Goal: Task Accomplishment & Management: Complete application form

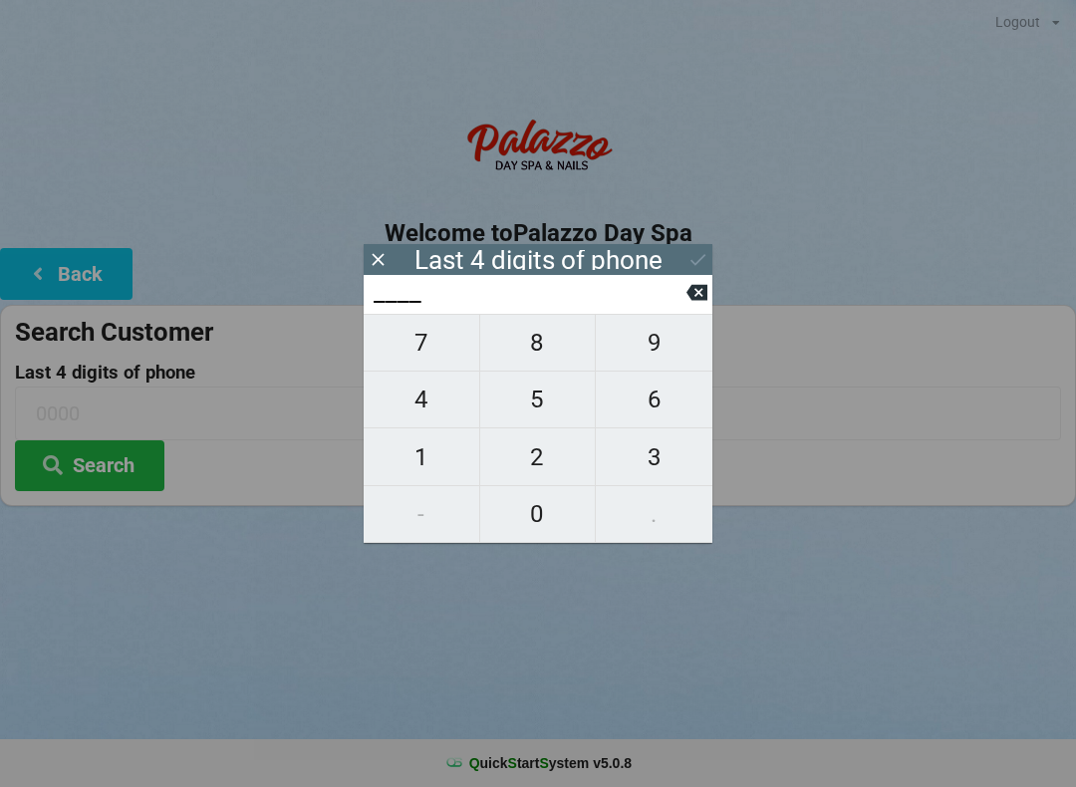
click at [554, 346] on span "8" at bounding box center [538, 343] width 116 height 42
type input "8___"
click at [542, 402] on span "5" at bounding box center [538, 399] width 116 height 42
type input "85__"
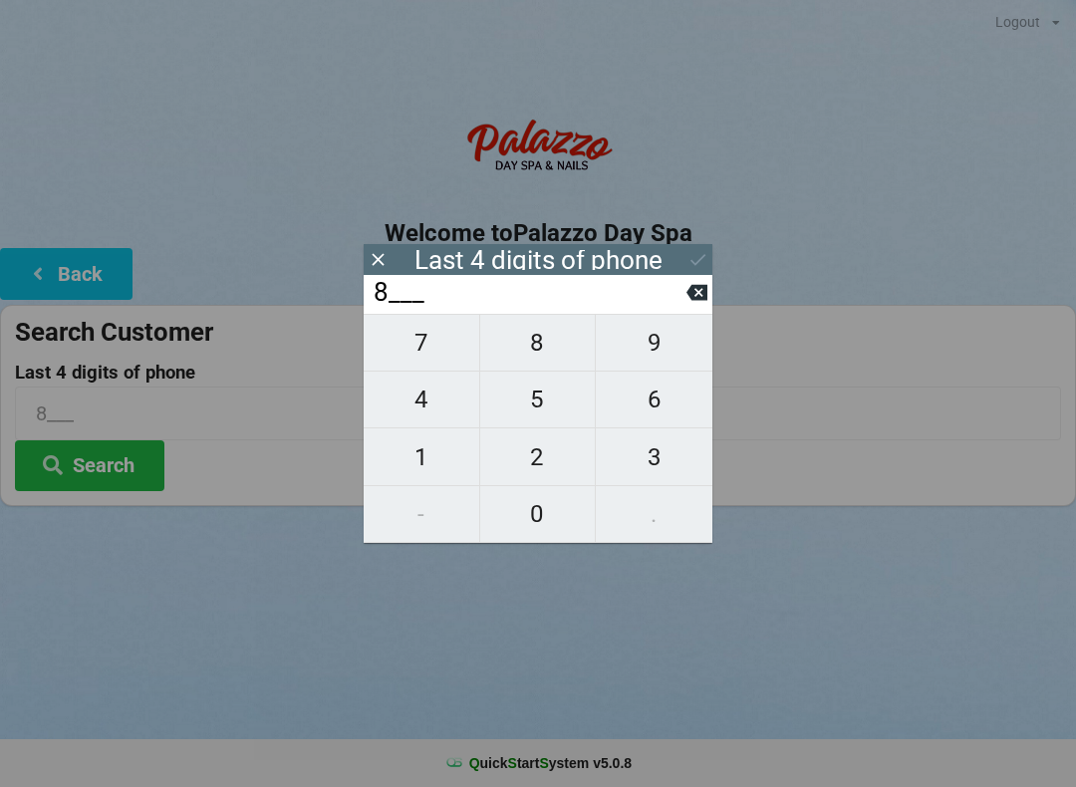
type input "85__"
click at [547, 506] on span "0" at bounding box center [538, 514] width 116 height 42
type input "850_"
click at [552, 399] on span "5" at bounding box center [538, 399] width 116 height 42
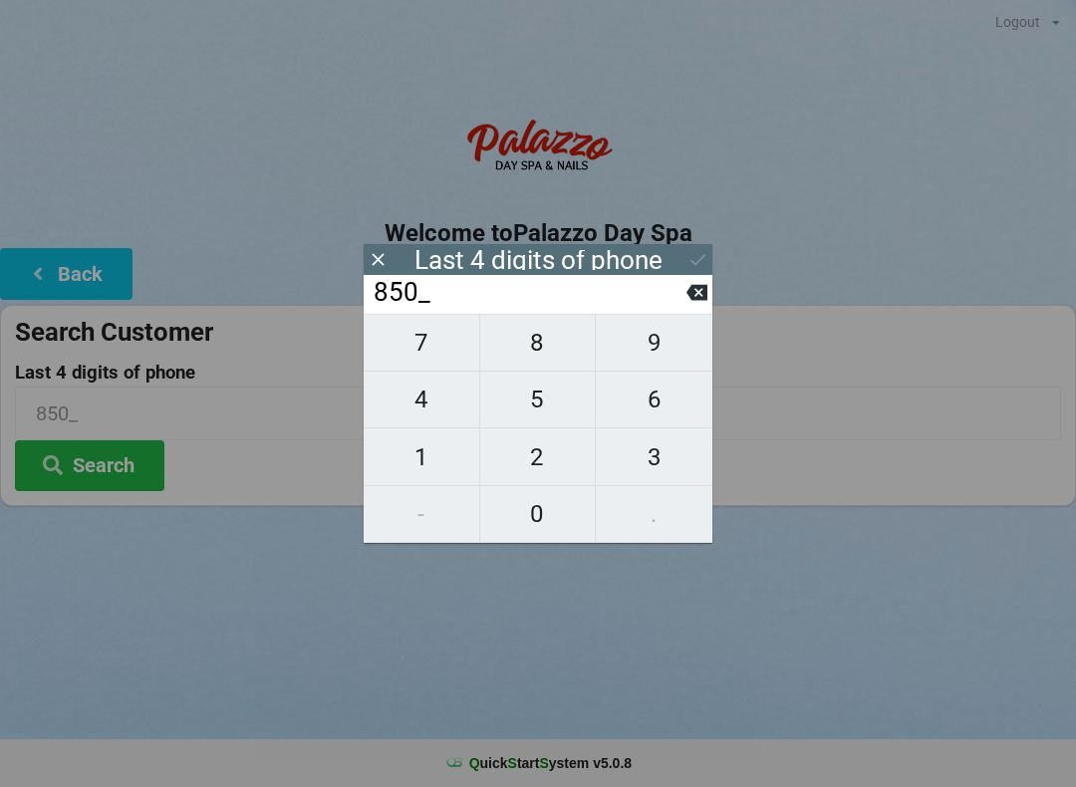
type input "8505"
click at [540, 342] on div "7 8 9 4 5 6 1 2 3 - 0 ." at bounding box center [538, 428] width 349 height 229
click at [683, 302] on input "8505" at bounding box center [529, 293] width 315 height 32
click at [686, 297] on icon at bounding box center [696, 292] width 21 height 21
click at [690, 291] on icon at bounding box center [696, 292] width 21 height 21
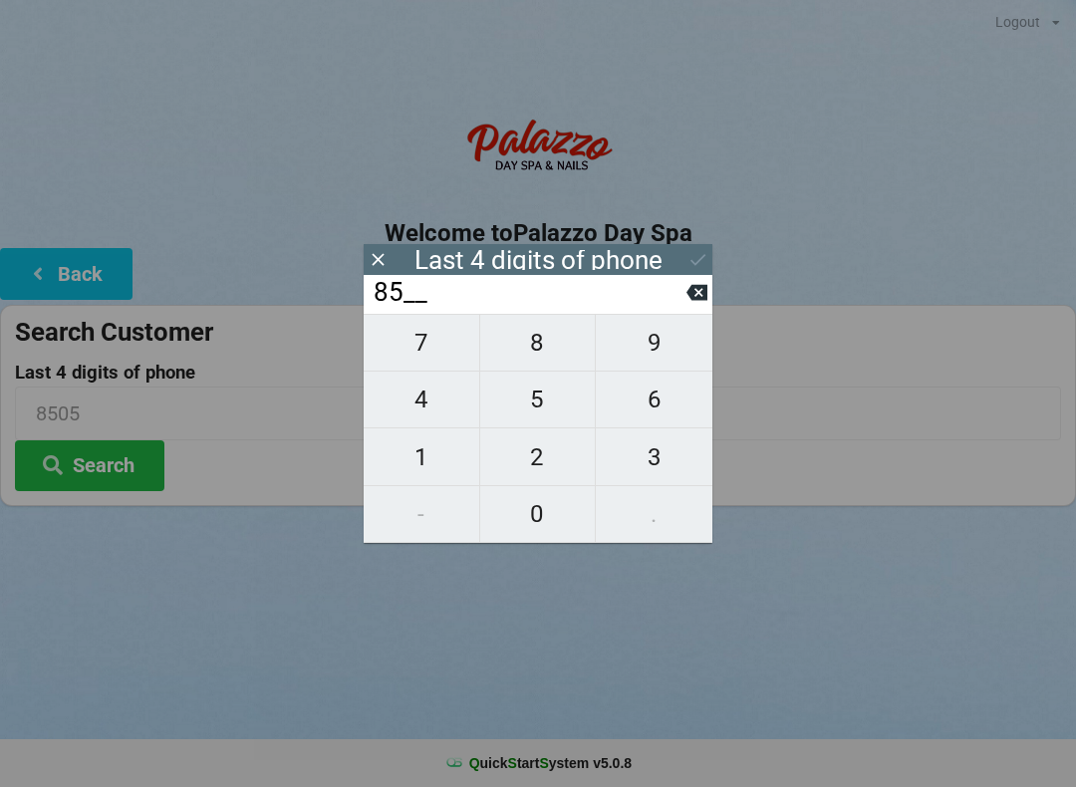
click at [688, 300] on icon at bounding box center [696, 293] width 21 height 16
click at [682, 295] on input "8___" at bounding box center [529, 293] width 315 height 32
click at [686, 306] on button at bounding box center [696, 292] width 21 height 27
type input "____"
click at [552, 452] on span "2" at bounding box center [538, 457] width 116 height 42
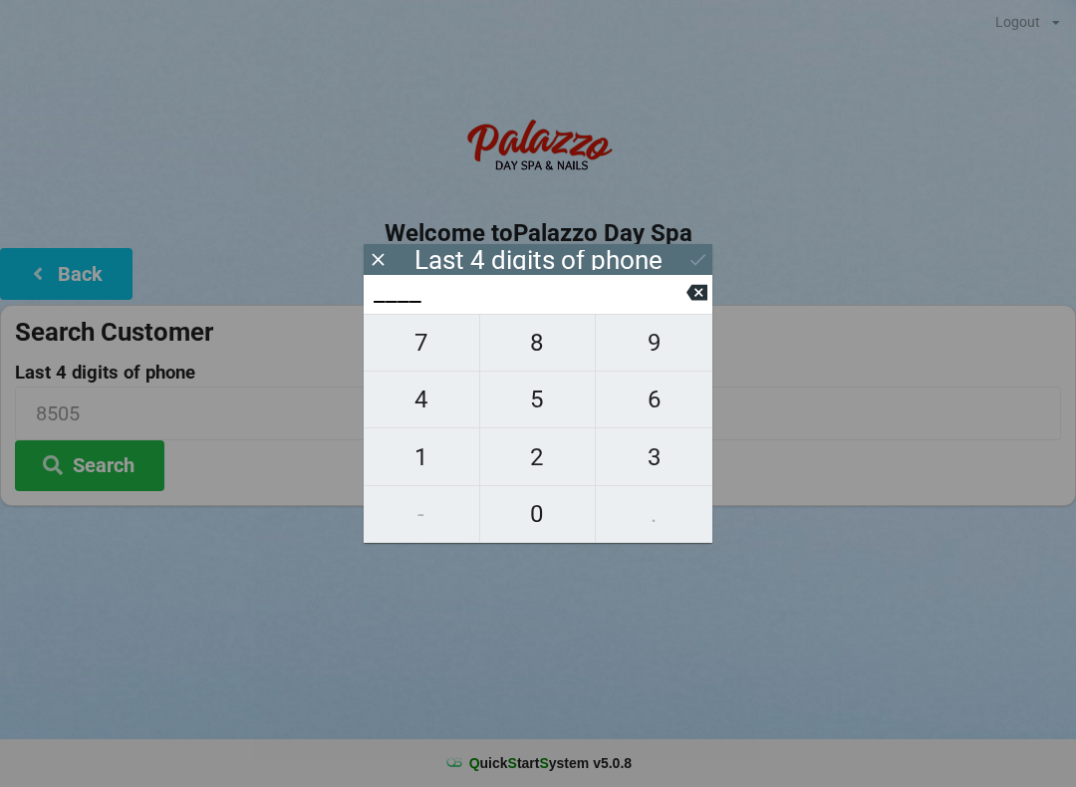
type input "2___"
click at [436, 406] on span "4" at bounding box center [422, 399] width 116 height 42
type input "24__"
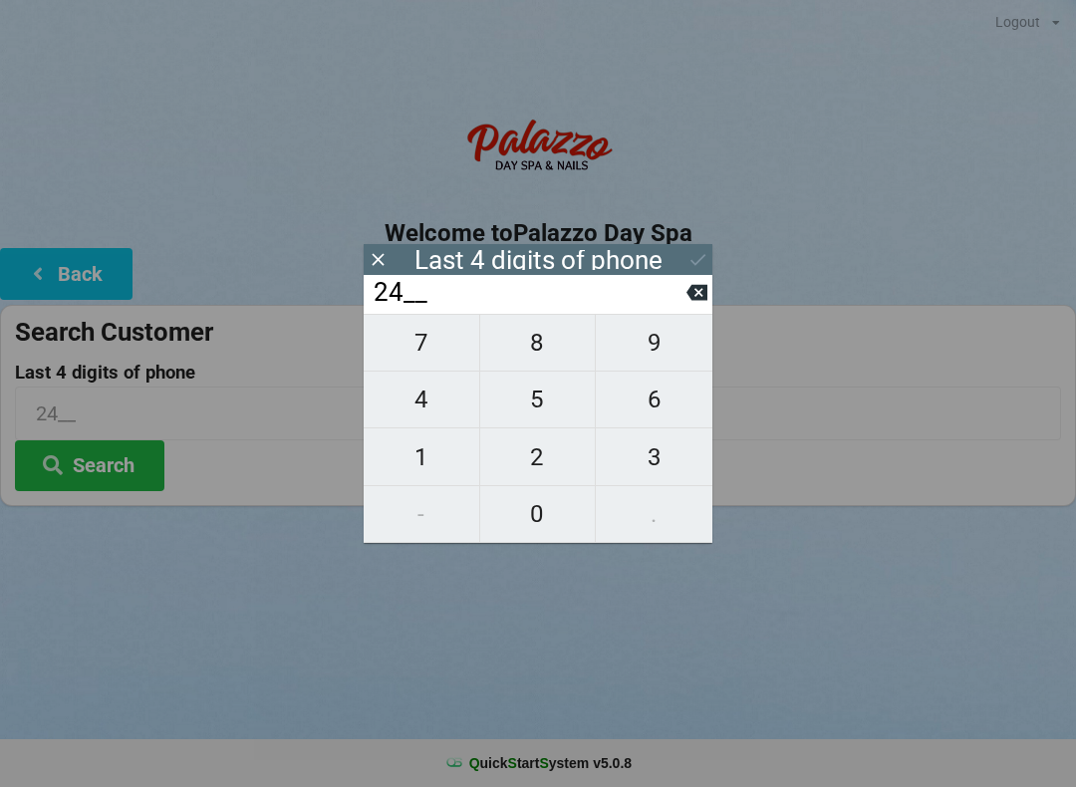
click at [649, 453] on span "3" at bounding box center [654, 457] width 117 height 42
type input "243_"
click at [531, 394] on span "5" at bounding box center [538, 399] width 116 height 42
type input "2435"
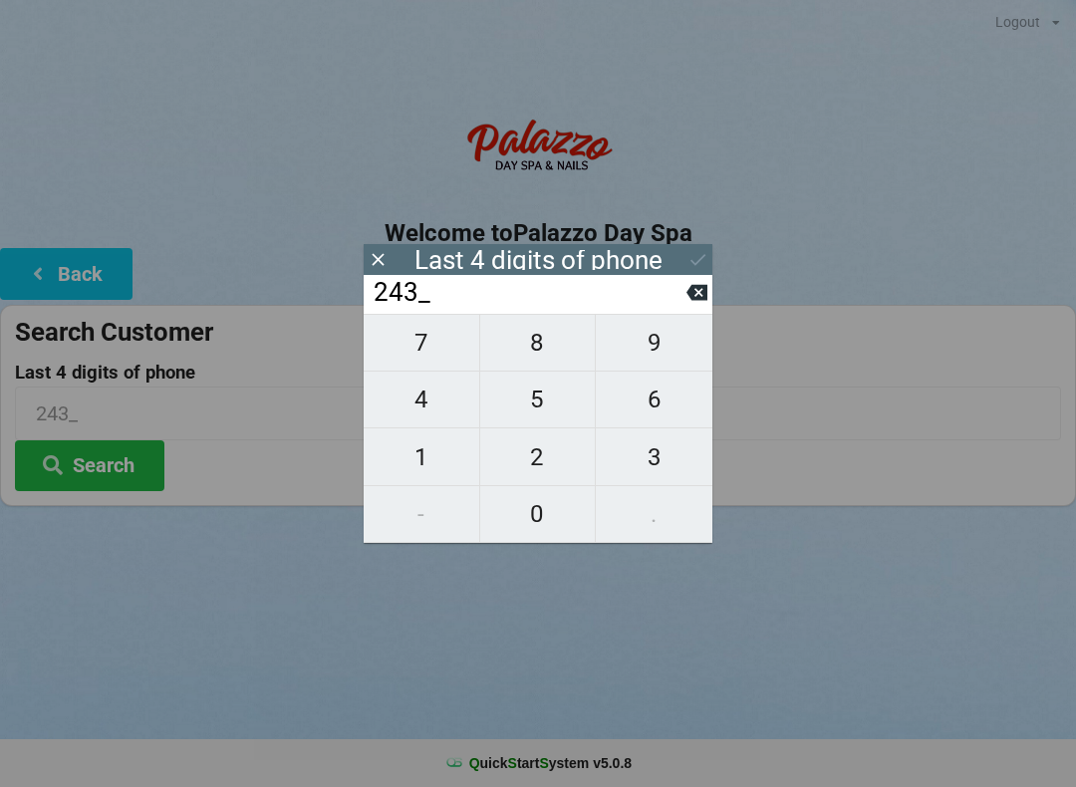
type input "2435"
click at [640, 258] on div "Last 4 digits of phone" at bounding box center [538, 260] width 248 height 20
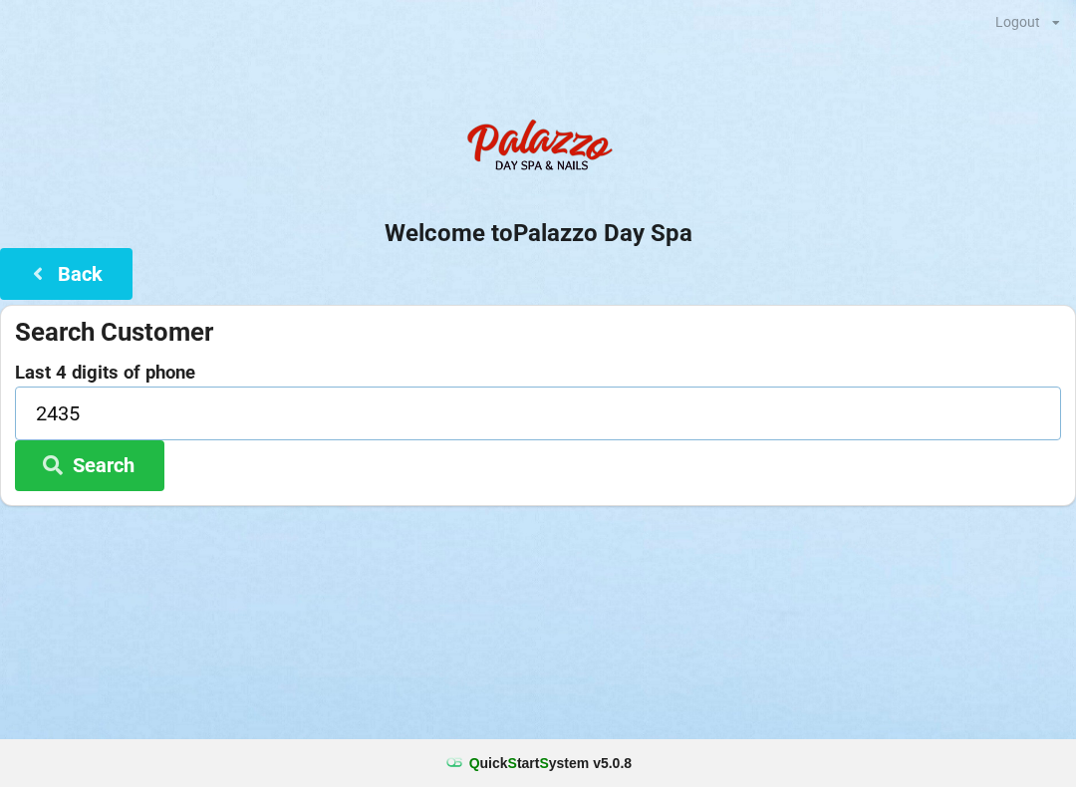
click at [855, 409] on input "2435" at bounding box center [538, 412] width 1046 height 53
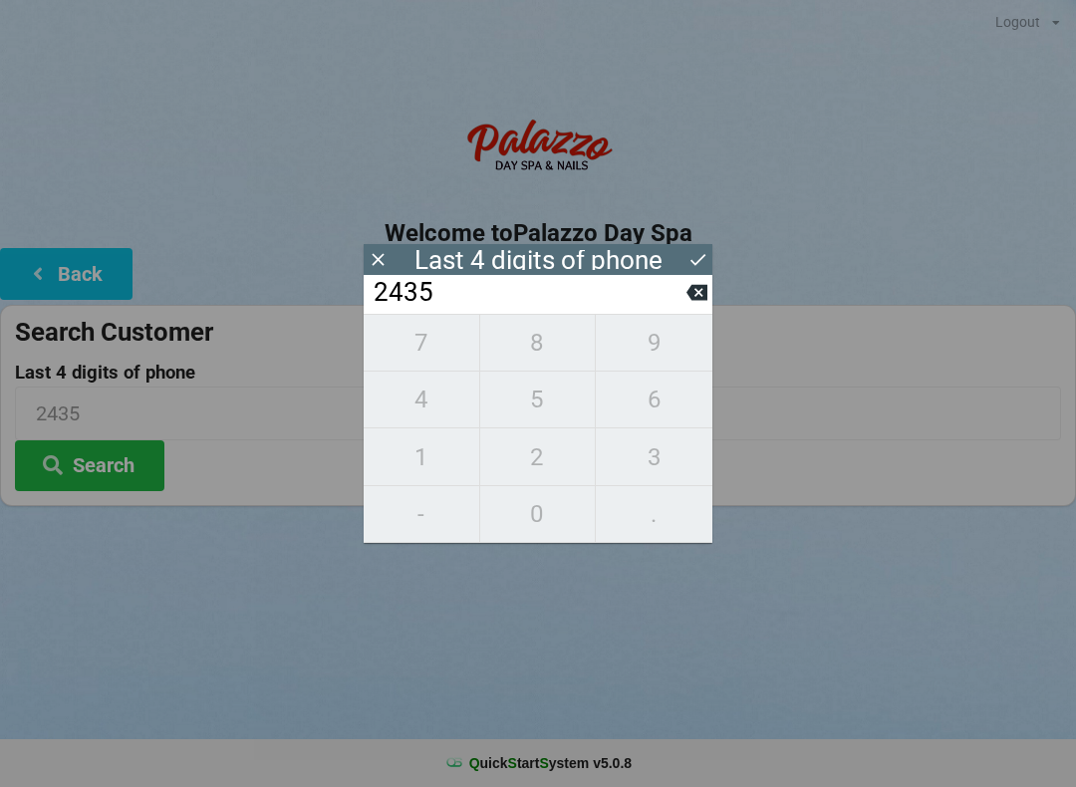
click at [845, 432] on input "2435" at bounding box center [538, 412] width 1046 height 53
click at [386, 263] on icon at bounding box center [378, 259] width 21 height 21
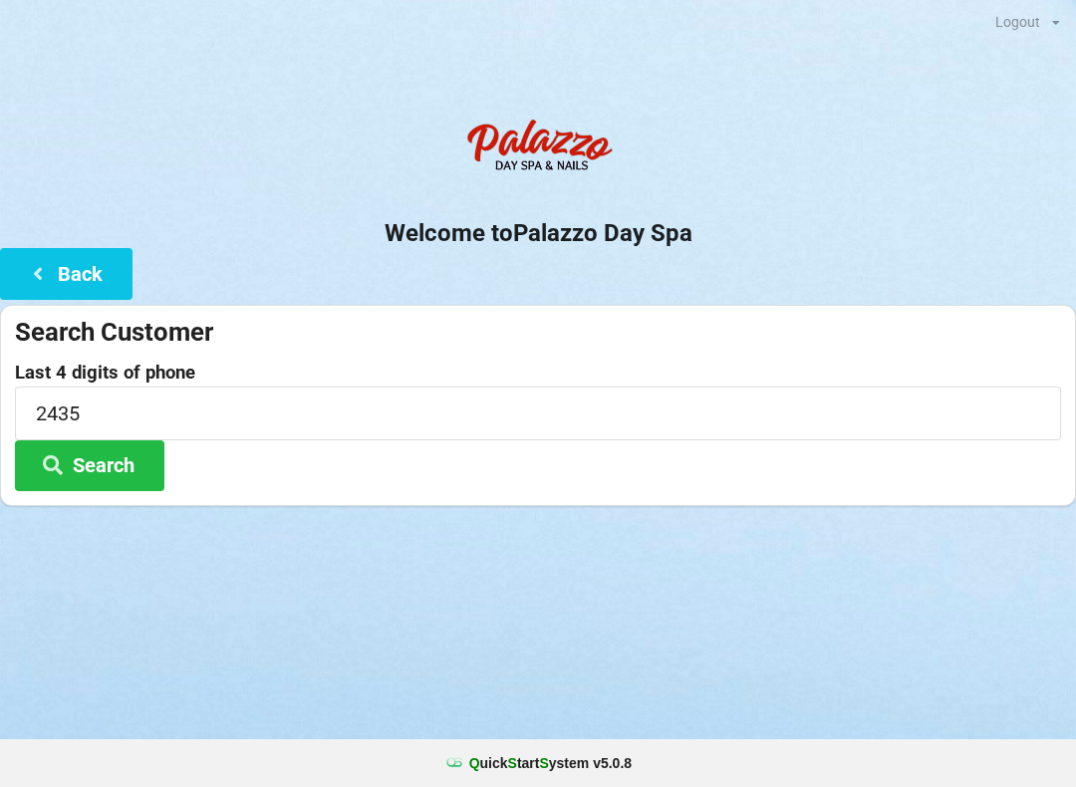
click at [115, 469] on button "Search" at bounding box center [89, 465] width 149 height 51
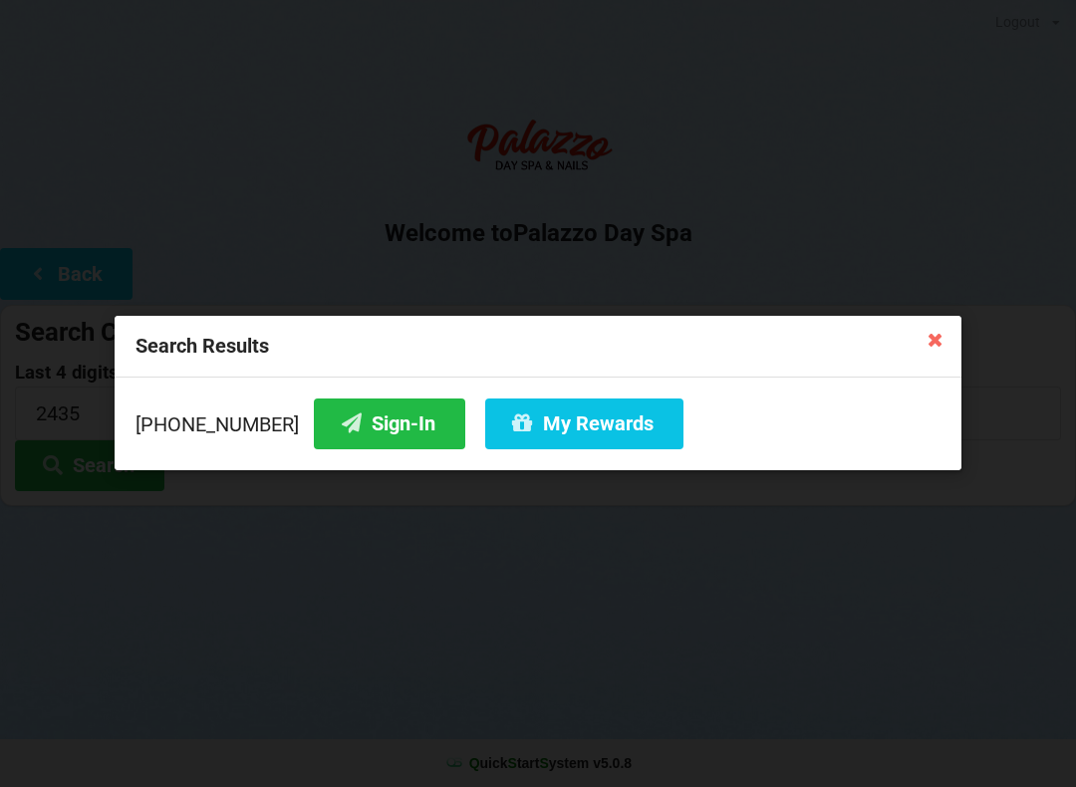
click at [349, 412] on button "Sign-In" at bounding box center [389, 423] width 151 height 51
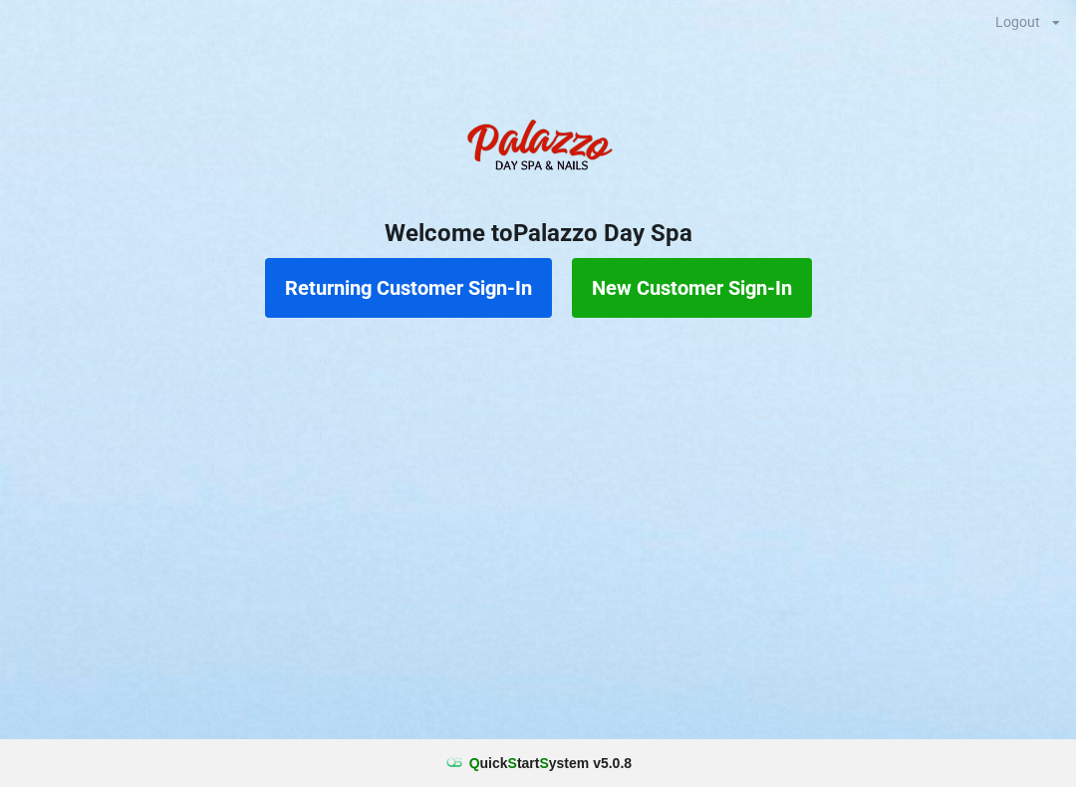
click at [361, 268] on button "Returning Customer Sign-In" at bounding box center [408, 288] width 287 height 60
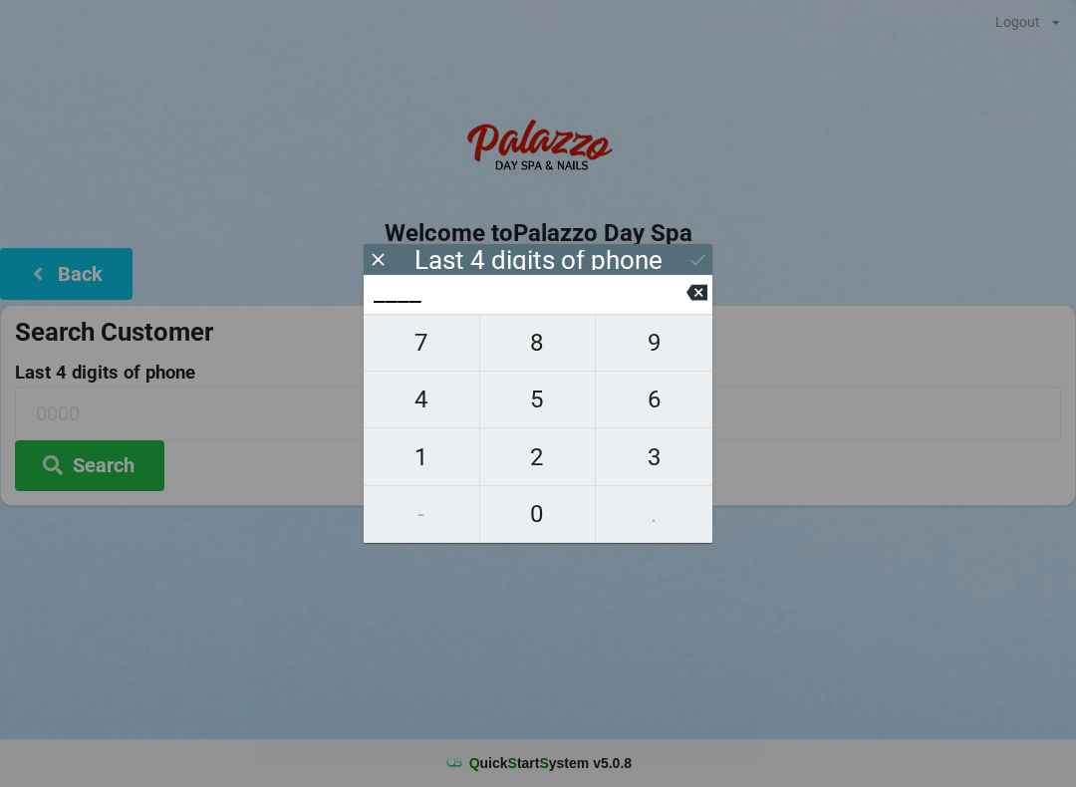
click at [649, 459] on span "3" at bounding box center [654, 457] width 117 height 42
type input "3___"
click at [426, 390] on span "4" at bounding box center [422, 399] width 116 height 42
type input "34__"
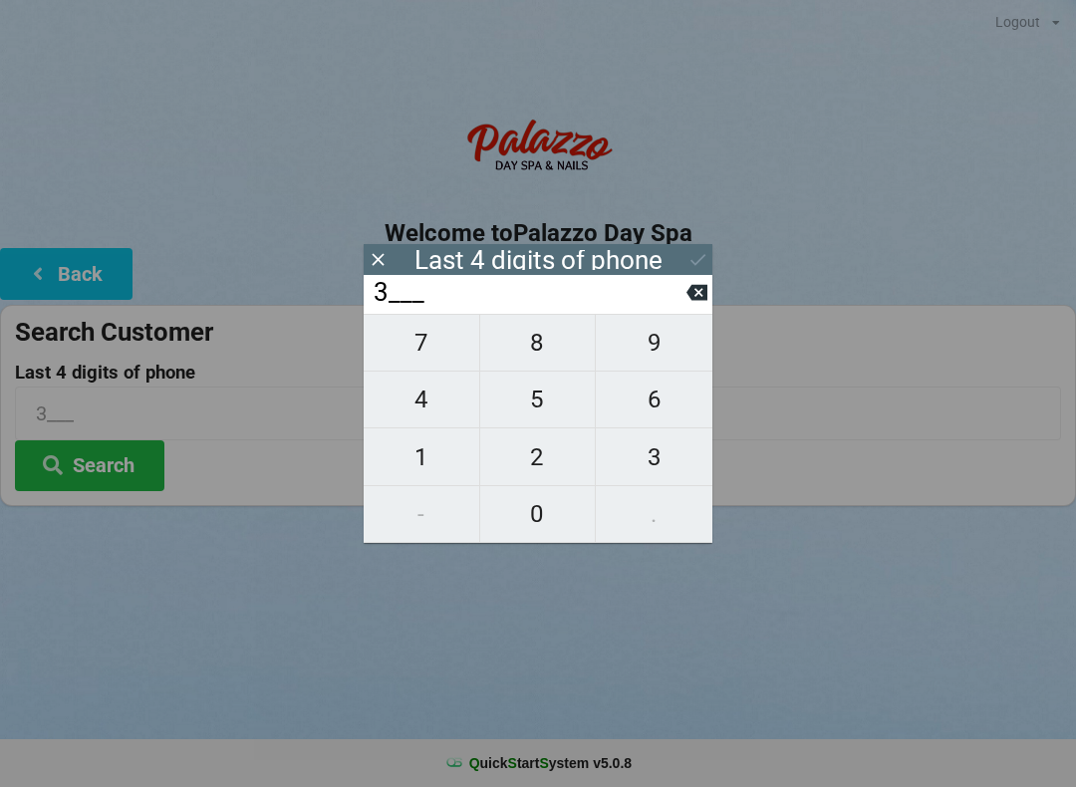
type input "34__"
click at [664, 397] on span "6" at bounding box center [654, 399] width 117 height 42
type input "346_"
click at [434, 349] on span "7" at bounding box center [422, 343] width 116 height 42
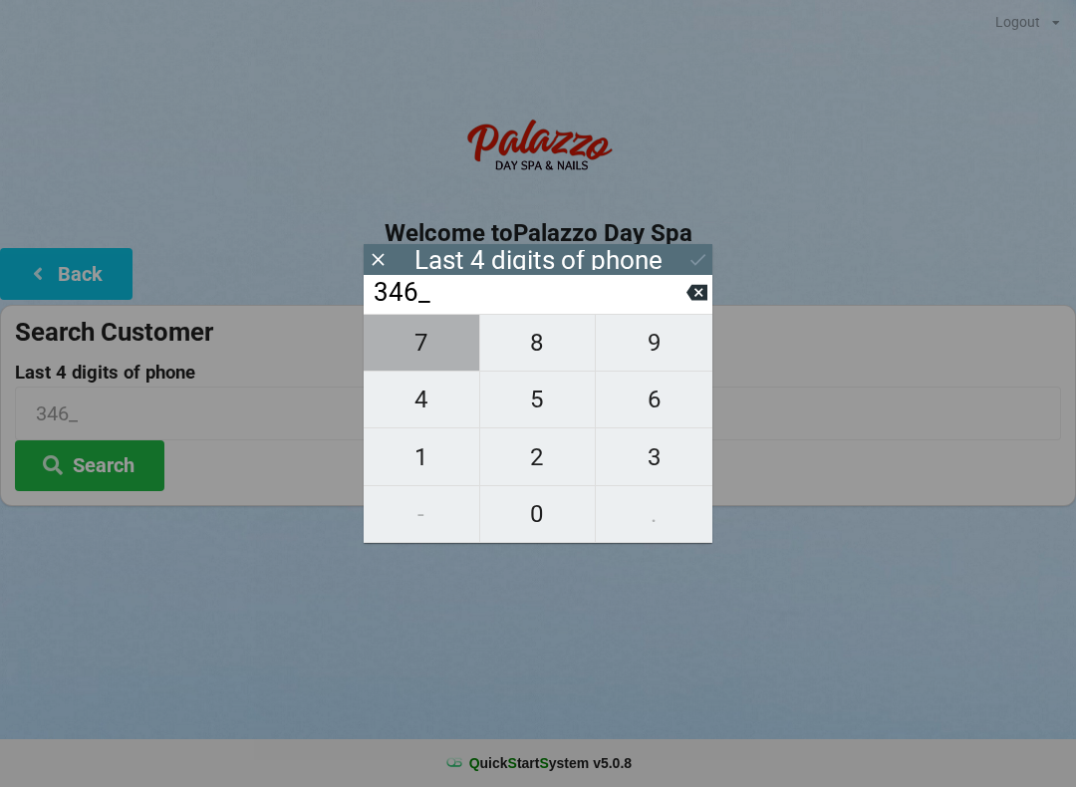
type input "3467"
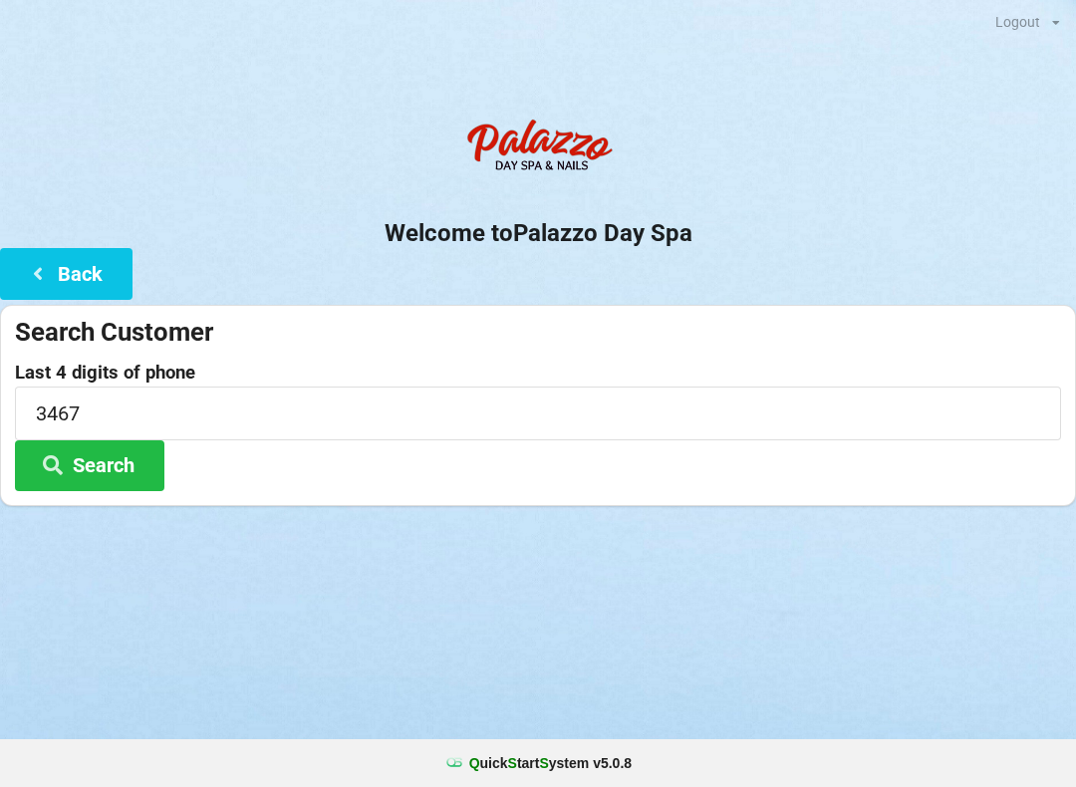
click at [840, 620] on div "Logout Logout Sign-In Welcome to Palazzo Day Spa Back Search Customer Last 4 di…" at bounding box center [538, 393] width 1076 height 787
click at [88, 451] on button "Search" at bounding box center [89, 465] width 149 height 51
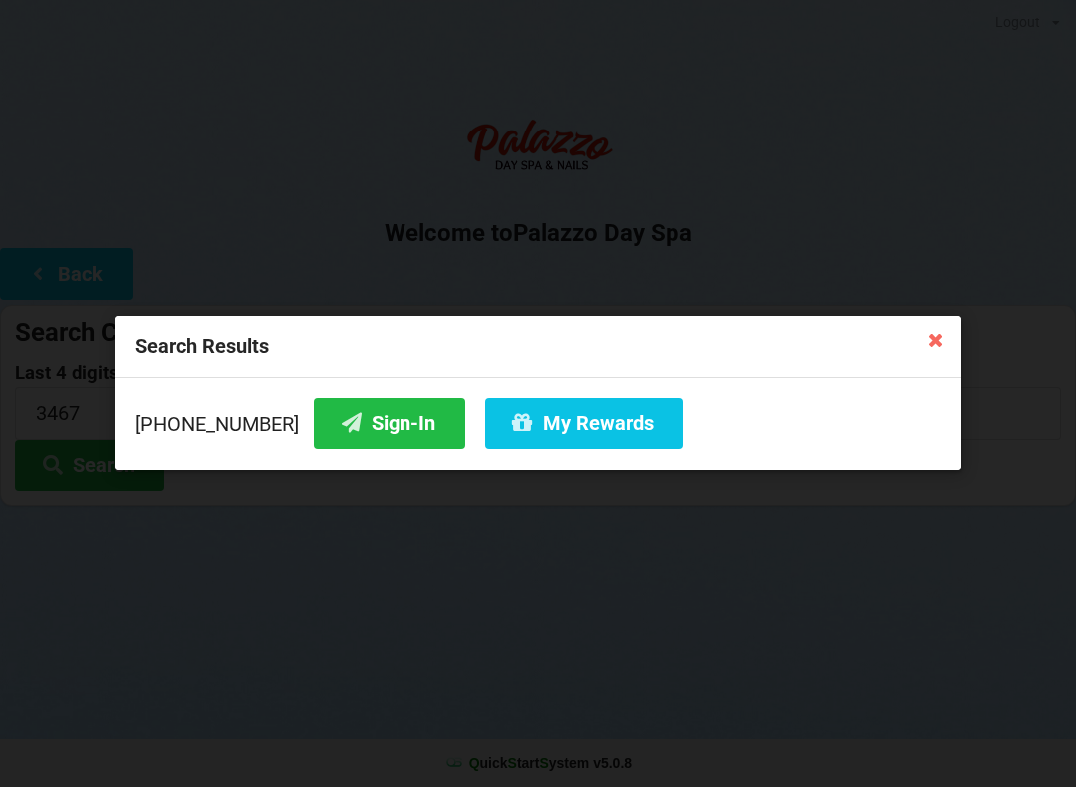
click at [554, 403] on button "My Rewards" at bounding box center [584, 423] width 198 height 51
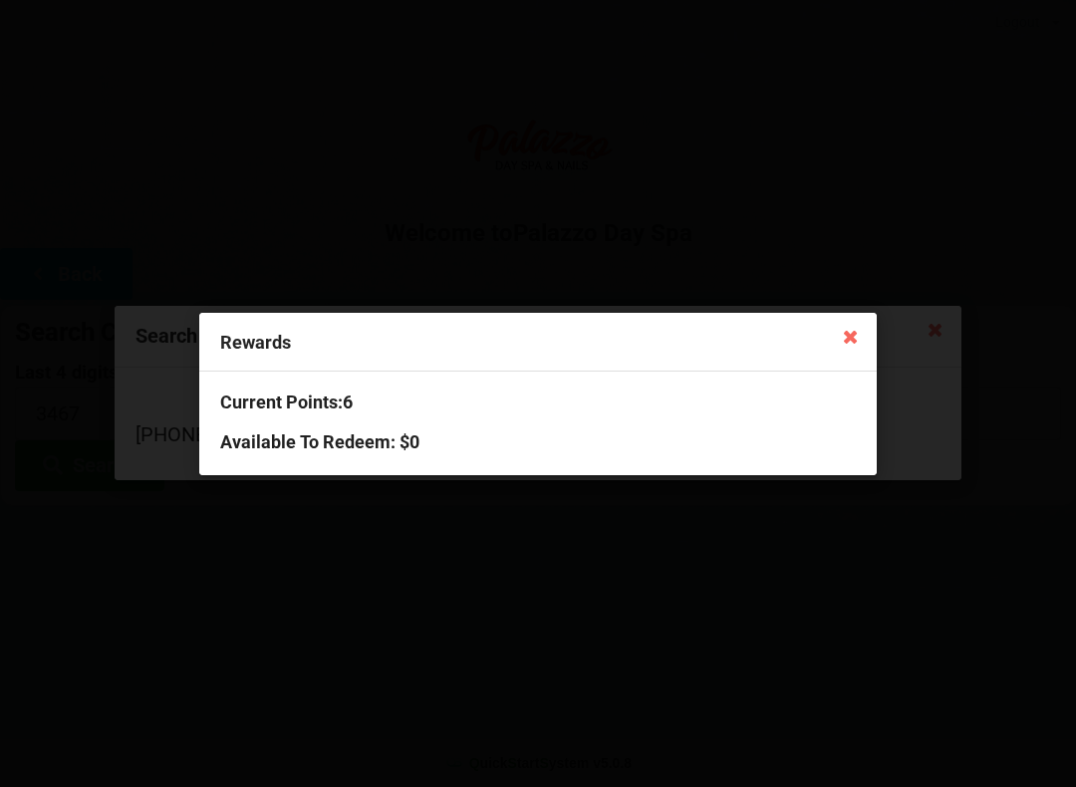
click at [847, 323] on icon at bounding box center [851, 336] width 32 height 32
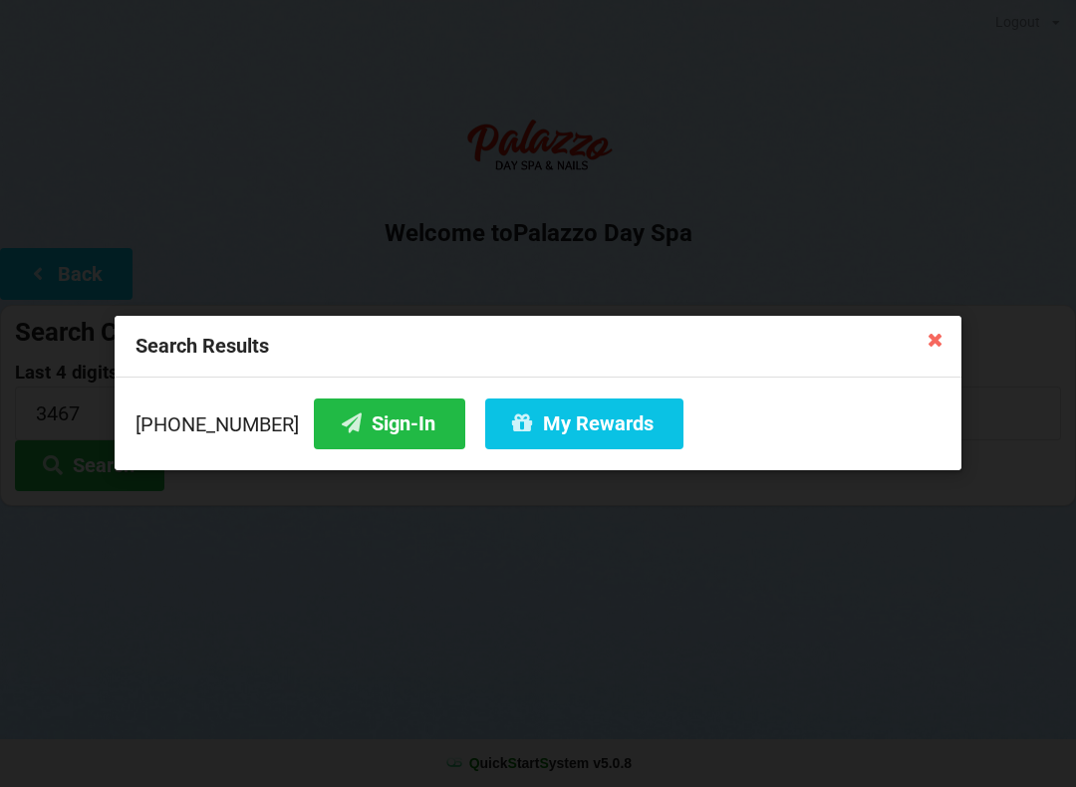
click at [367, 406] on button "Sign-In" at bounding box center [389, 423] width 151 height 51
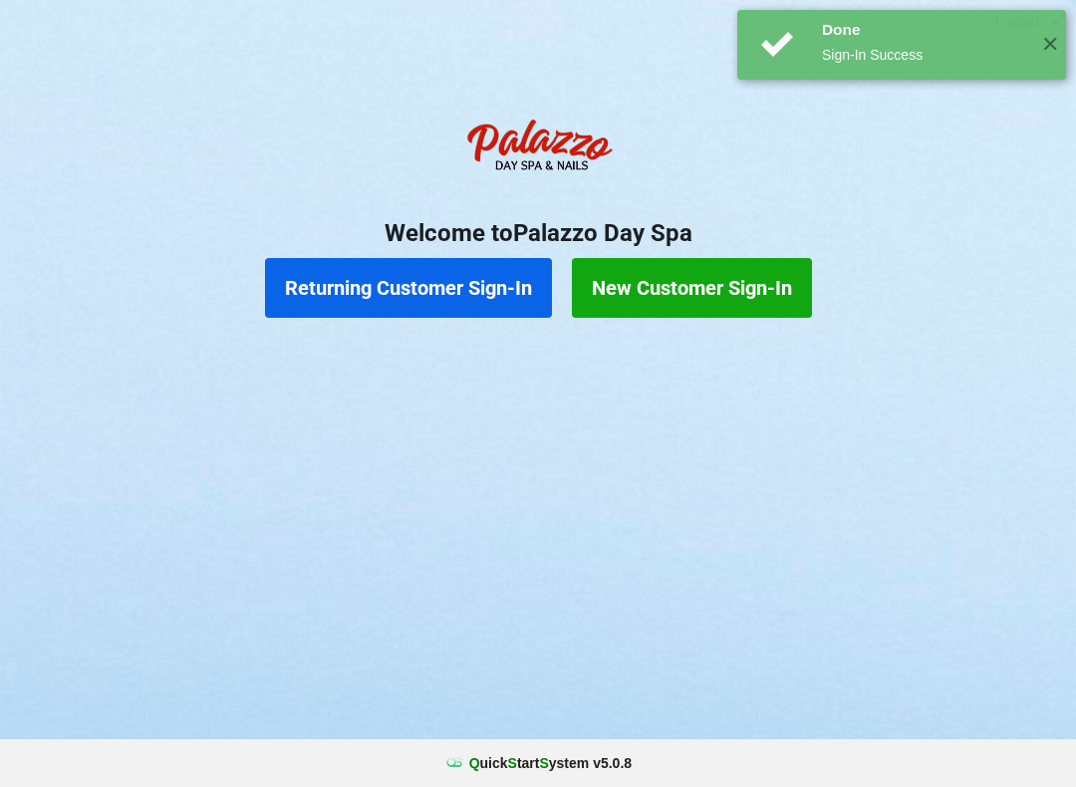
click at [453, 287] on button "Returning Customer Sign-In" at bounding box center [408, 288] width 287 height 60
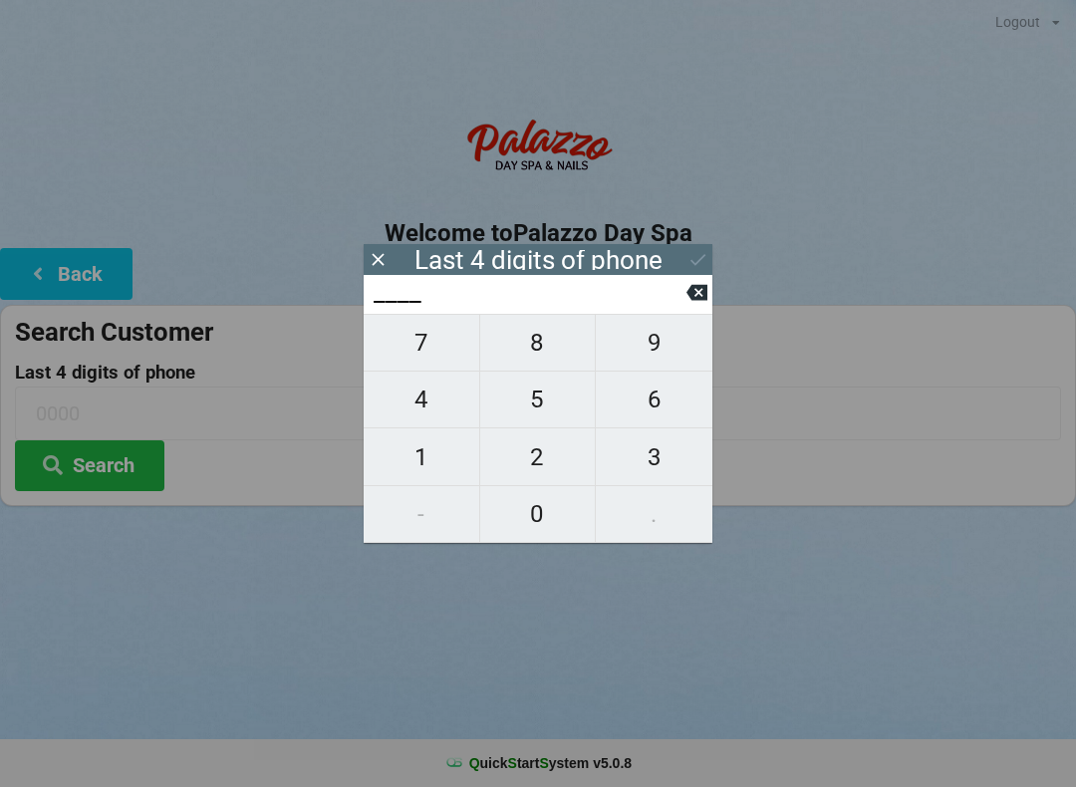
click at [421, 364] on span "7" at bounding box center [422, 343] width 116 height 42
type input "7___"
click at [561, 344] on span "8" at bounding box center [538, 343] width 116 height 42
type input "78__"
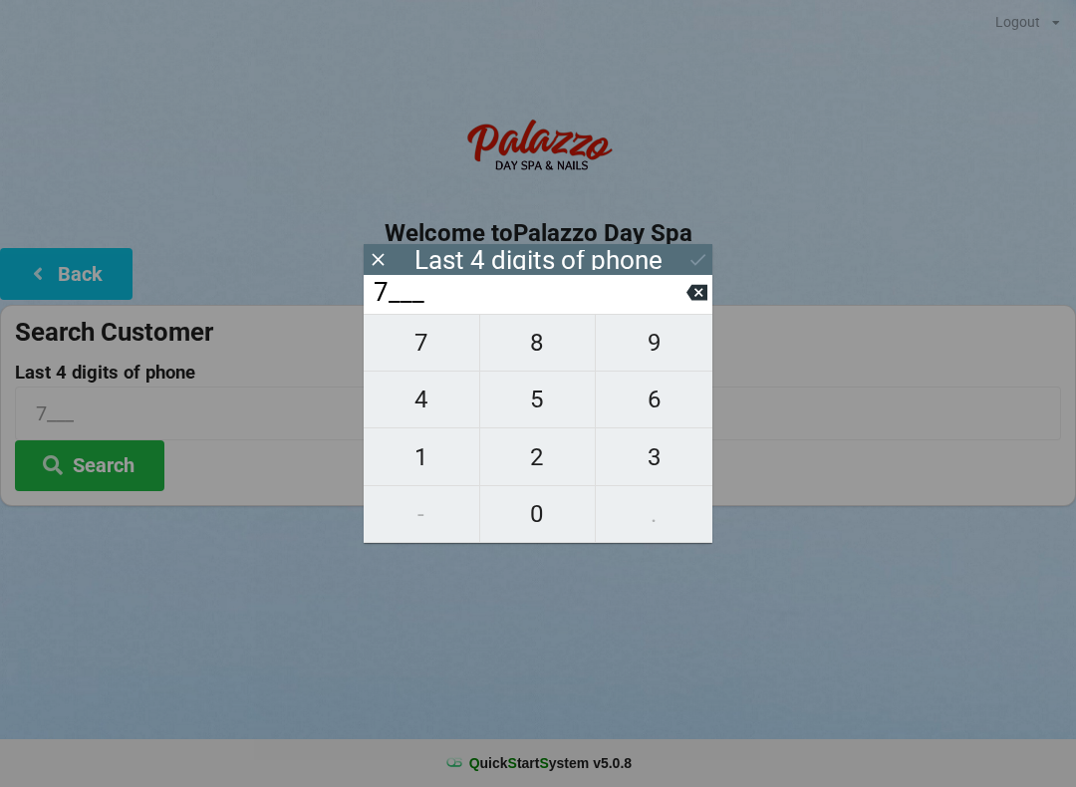
type input "78__"
click at [666, 362] on span "9" at bounding box center [654, 343] width 117 height 42
type input "789_"
click at [548, 407] on span "5" at bounding box center [538, 399] width 116 height 42
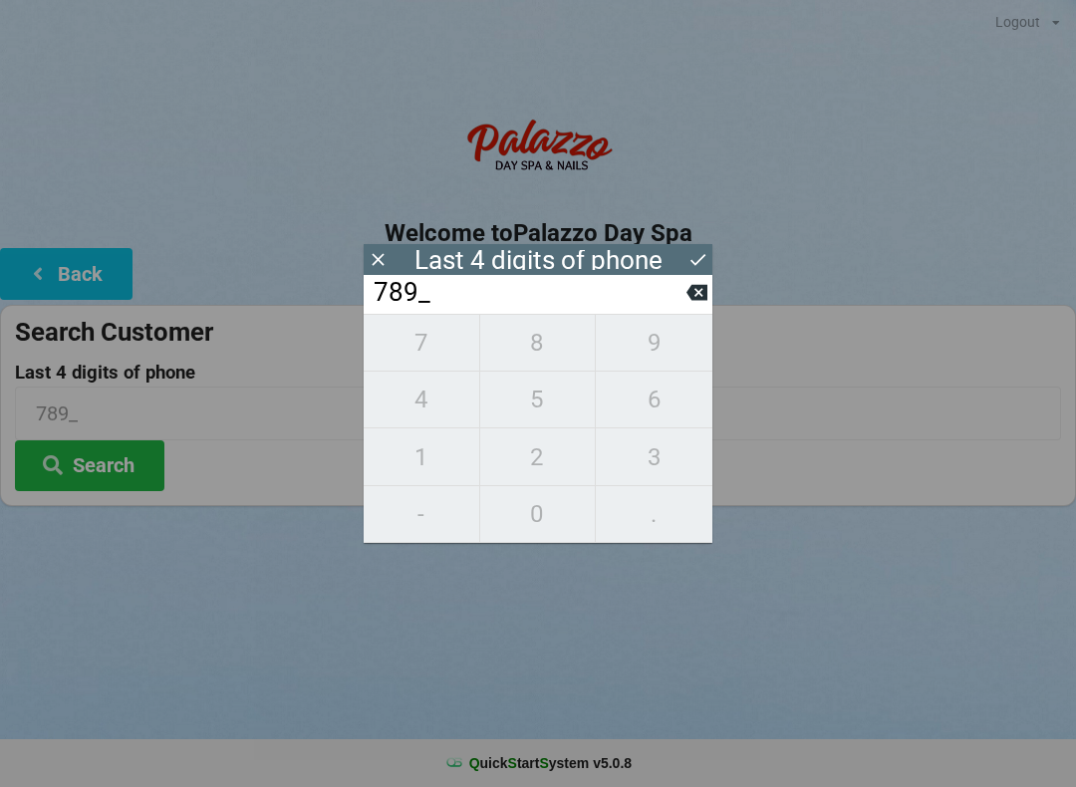
type input "7895"
click at [833, 592] on div "Logout Logout Sign-In Welcome to Palazzo Day Spa Back Search Customer Last 4 di…" at bounding box center [538, 393] width 1076 height 787
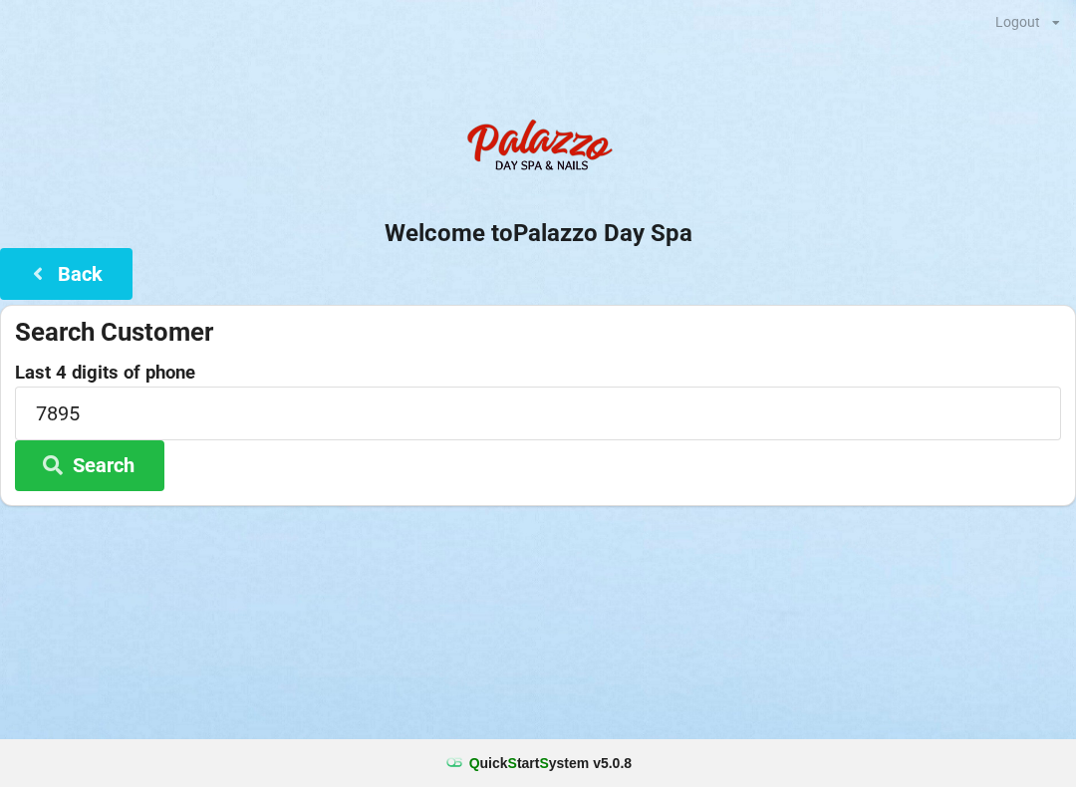
click at [112, 461] on button "Search" at bounding box center [89, 465] width 149 height 51
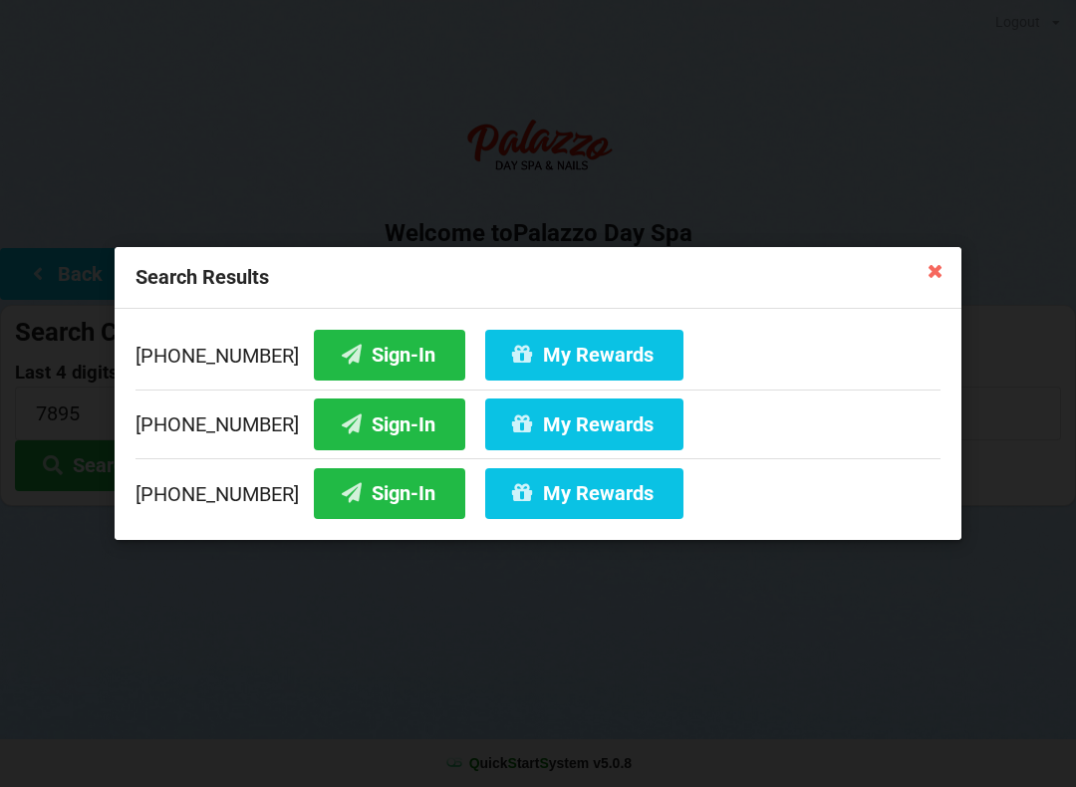
click at [359, 355] on button "Sign-In" at bounding box center [389, 355] width 151 height 51
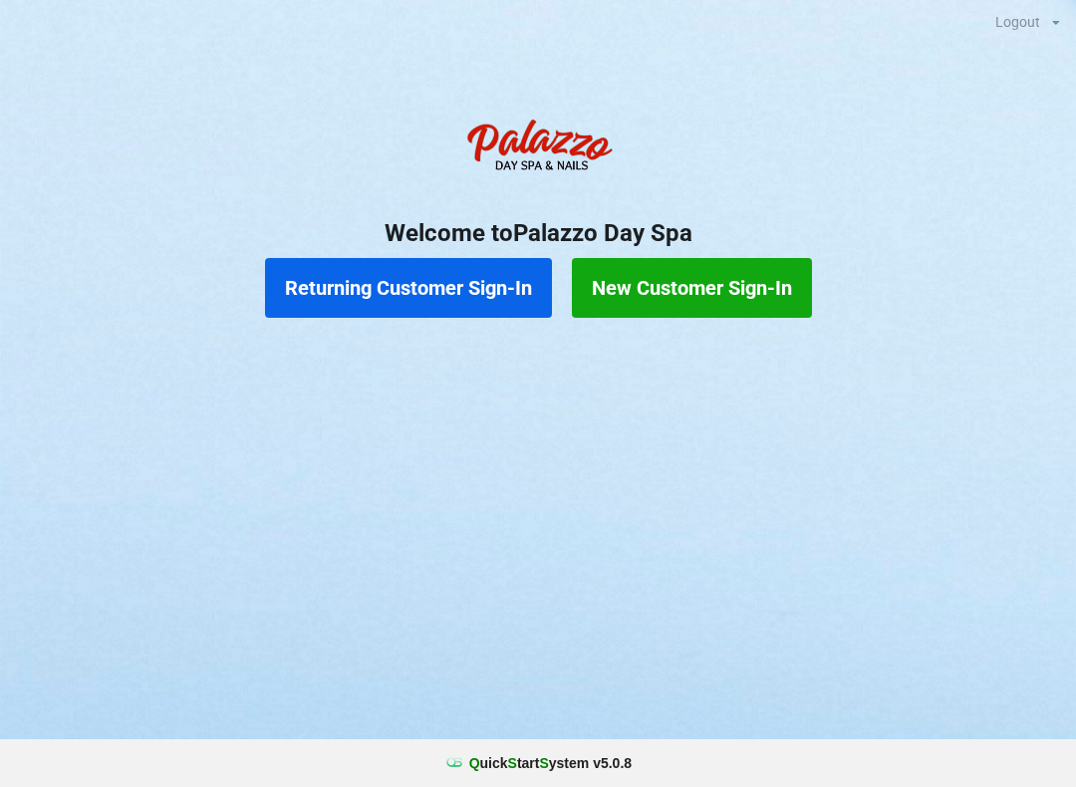
click at [389, 297] on button "Returning Customer Sign-In" at bounding box center [408, 288] width 287 height 60
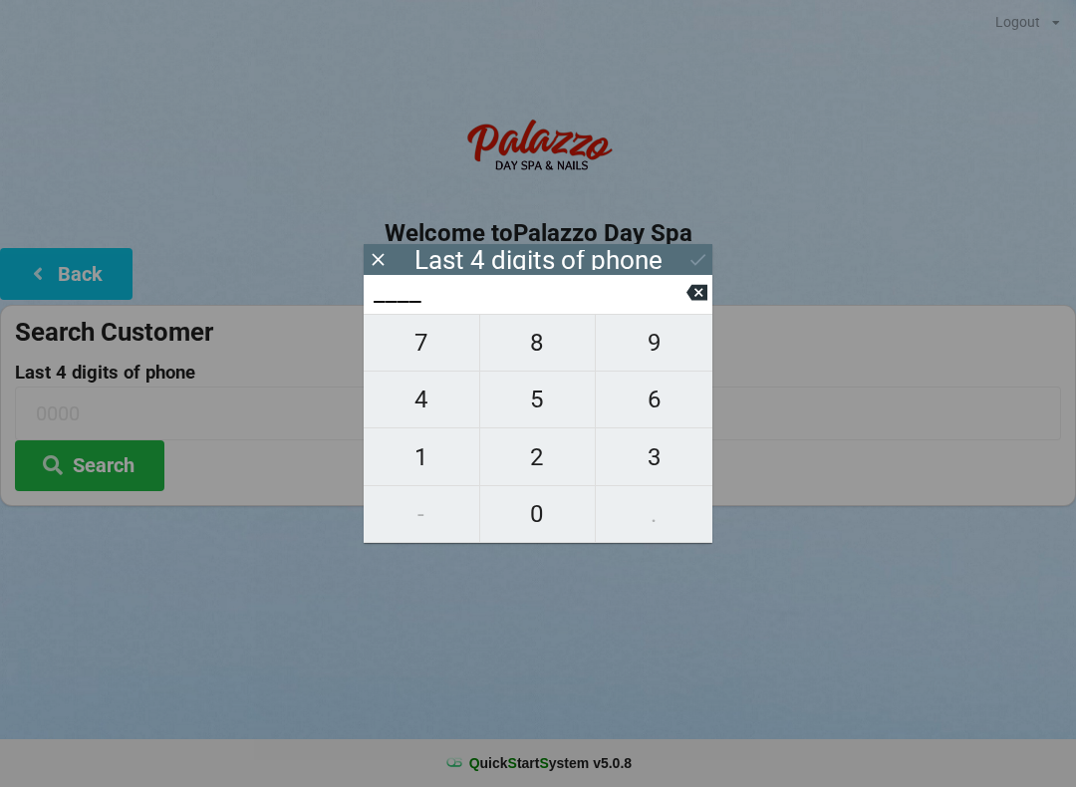
click at [649, 468] on span "3" at bounding box center [654, 457] width 117 height 42
type input "3___"
click at [532, 453] on span "2" at bounding box center [538, 457] width 116 height 42
type input "32__"
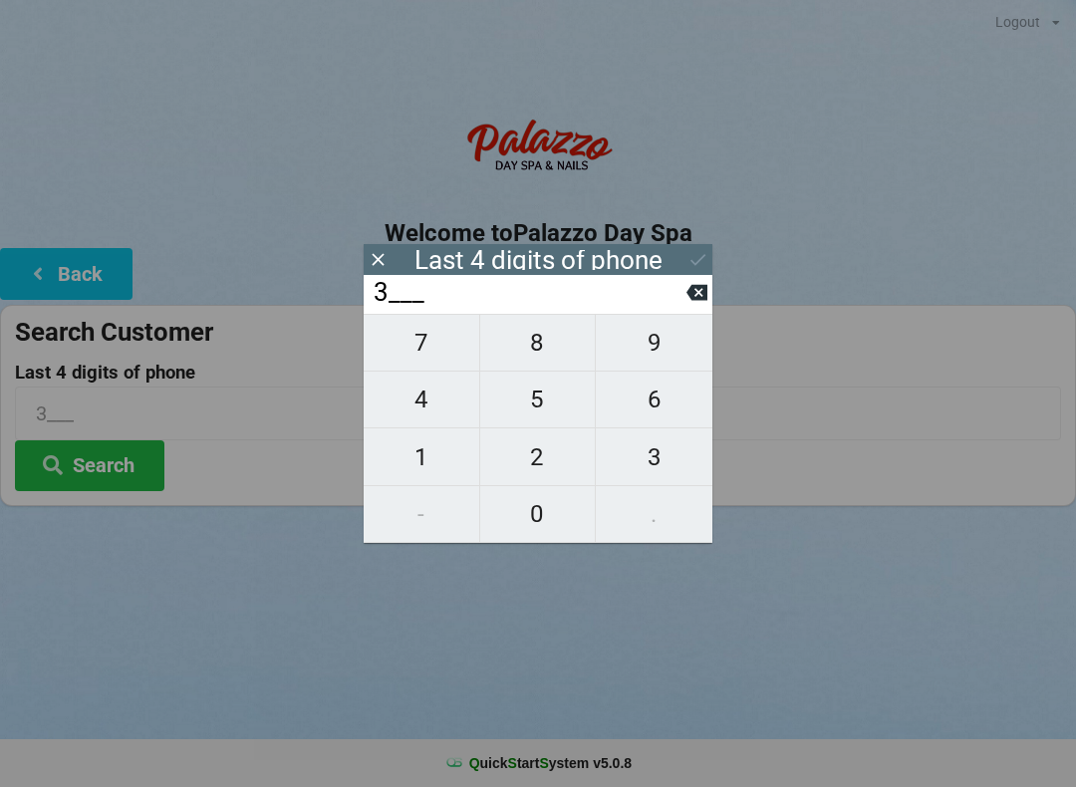
type input "32__"
click at [417, 457] on span "1" at bounding box center [422, 457] width 116 height 42
type input "321_"
click at [647, 465] on span "3" at bounding box center [654, 457] width 117 height 42
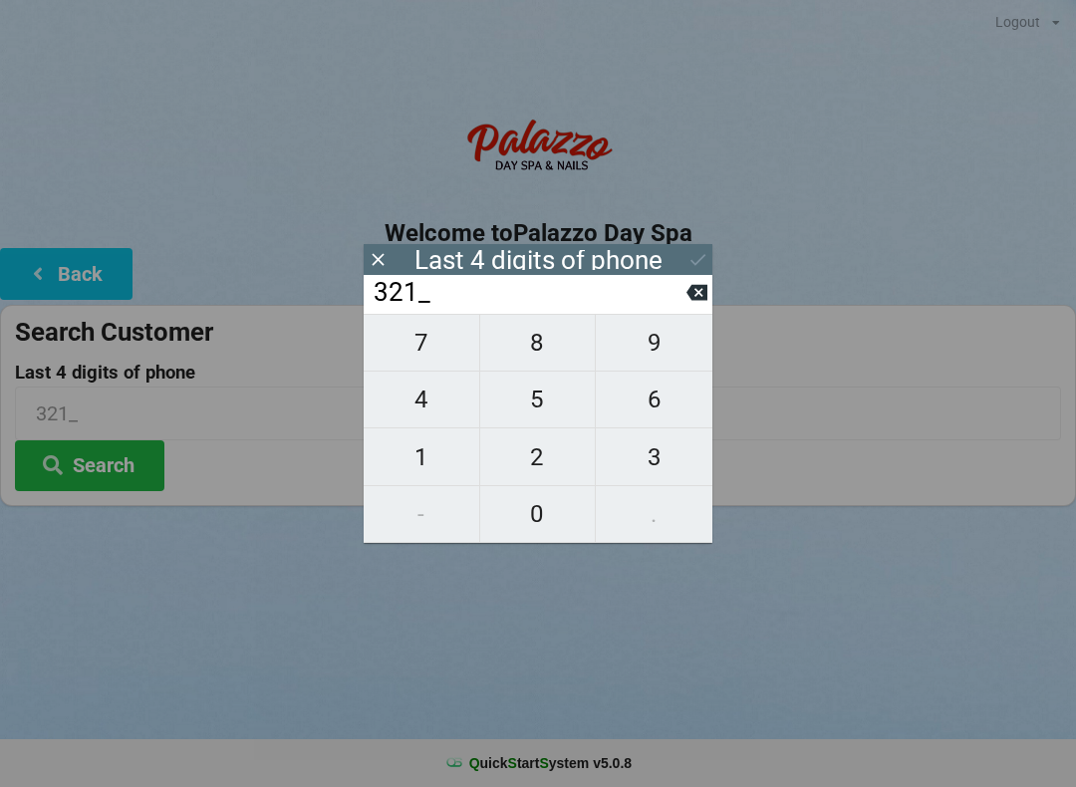
type input "3213"
click at [652, 402] on div "7 8 9 4 5 6 1 2 3 - 0 ." at bounding box center [538, 428] width 349 height 229
click at [690, 301] on icon at bounding box center [696, 293] width 21 height 16
click at [693, 301] on icon at bounding box center [696, 293] width 21 height 16
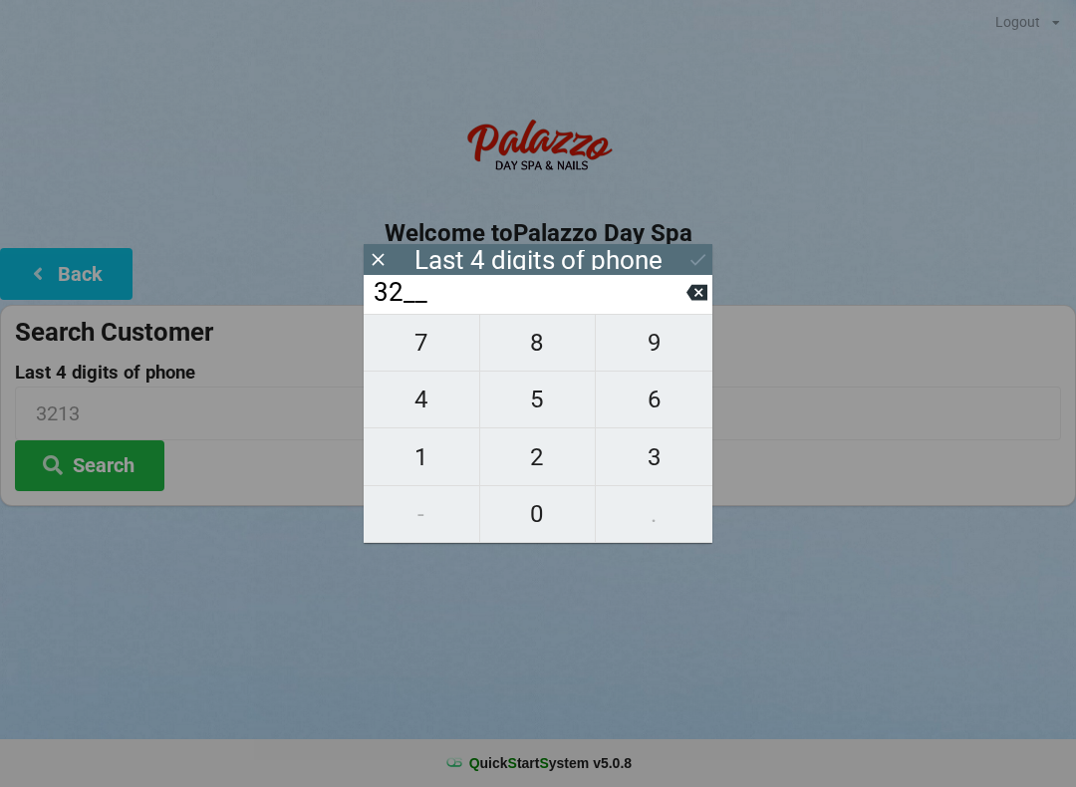
click at [688, 303] on icon at bounding box center [696, 292] width 21 height 21
click at [689, 303] on icon at bounding box center [696, 292] width 21 height 21
click at [419, 465] on span "1" at bounding box center [422, 457] width 116 height 42
type input "1___"
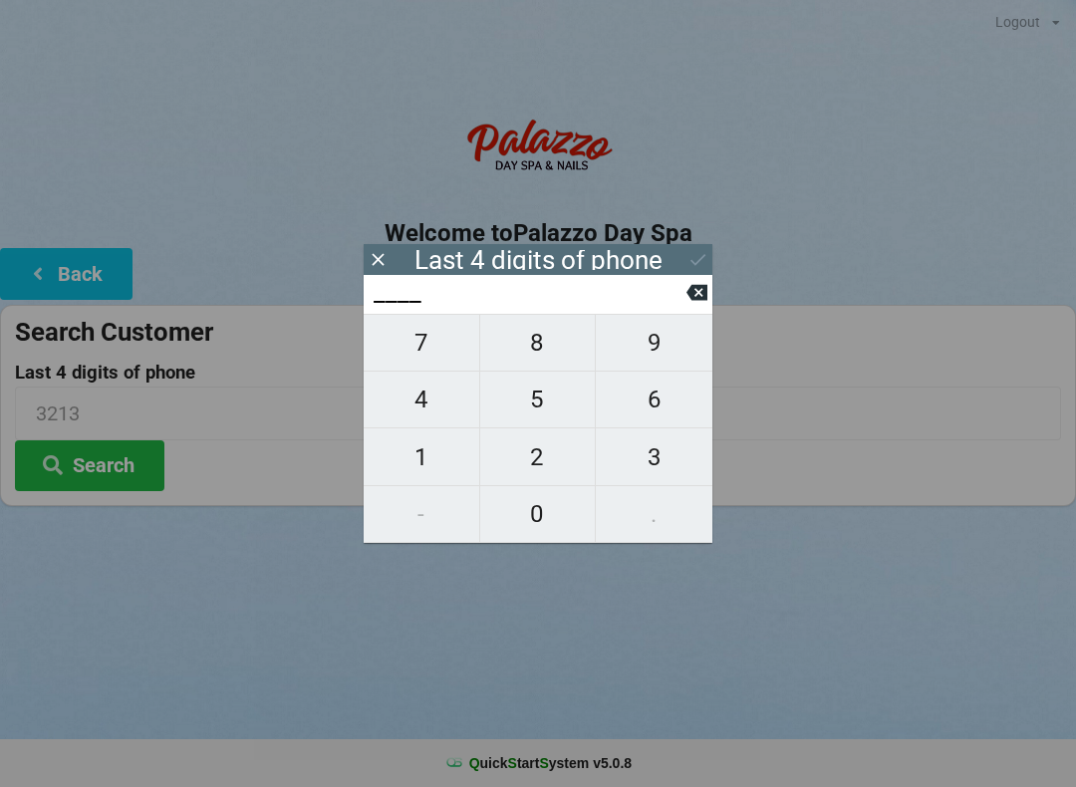
type input "1___"
click at [536, 520] on span "0" at bounding box center [538, 514] width 116 height 42
type input "10__"
click at [652, 466] on span "3" at bounding box center [654, 457] width 117 height 42
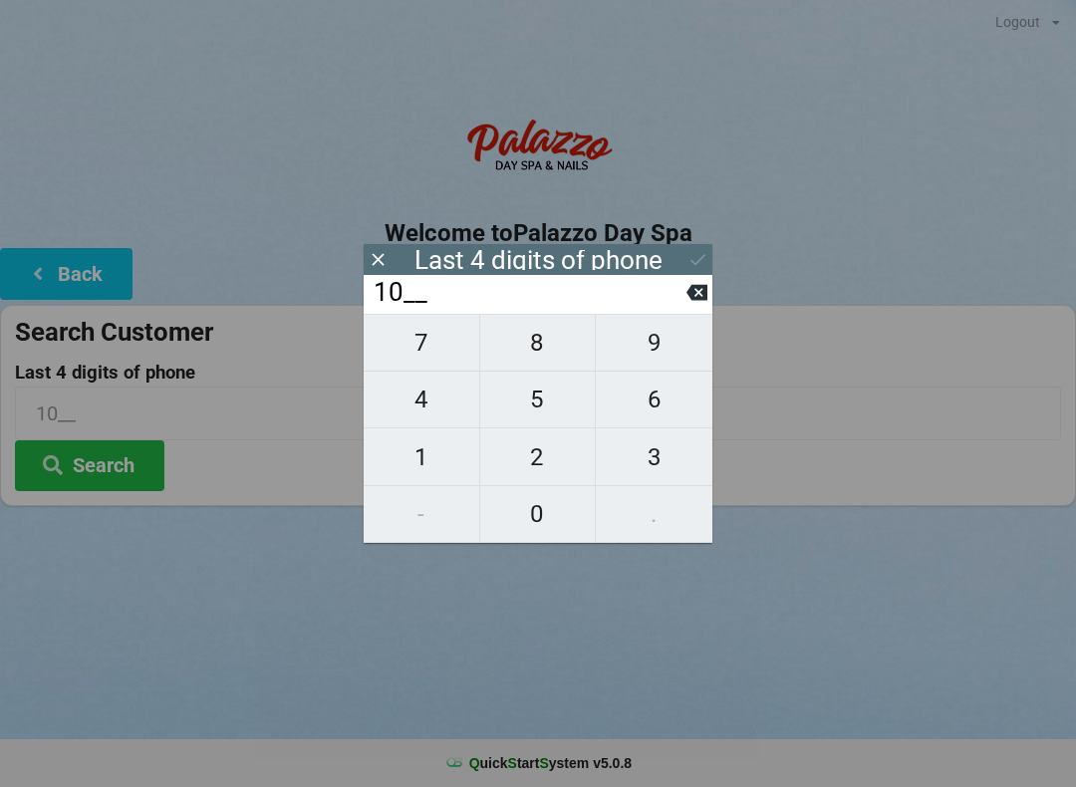
type input "103_"
click at [417, 461] on span "1" at bounding box center [422, 457] width 116 height 42
type input "1031"
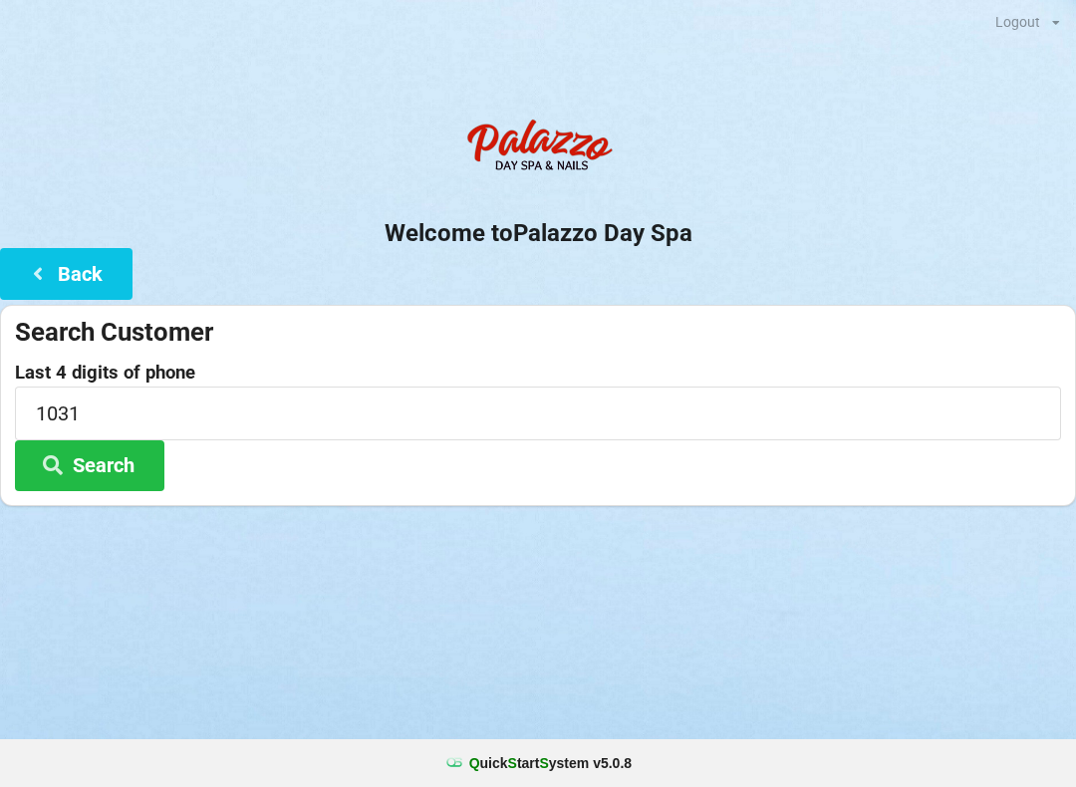
click at [796, 210] on center "Welcome to [GEOGRAPHIC_DATA]" at bounding box center [538, 178] width 1076 height 139
click at [131, 462] on button "Search" at bounding box center [89, 465] width 149 height 51
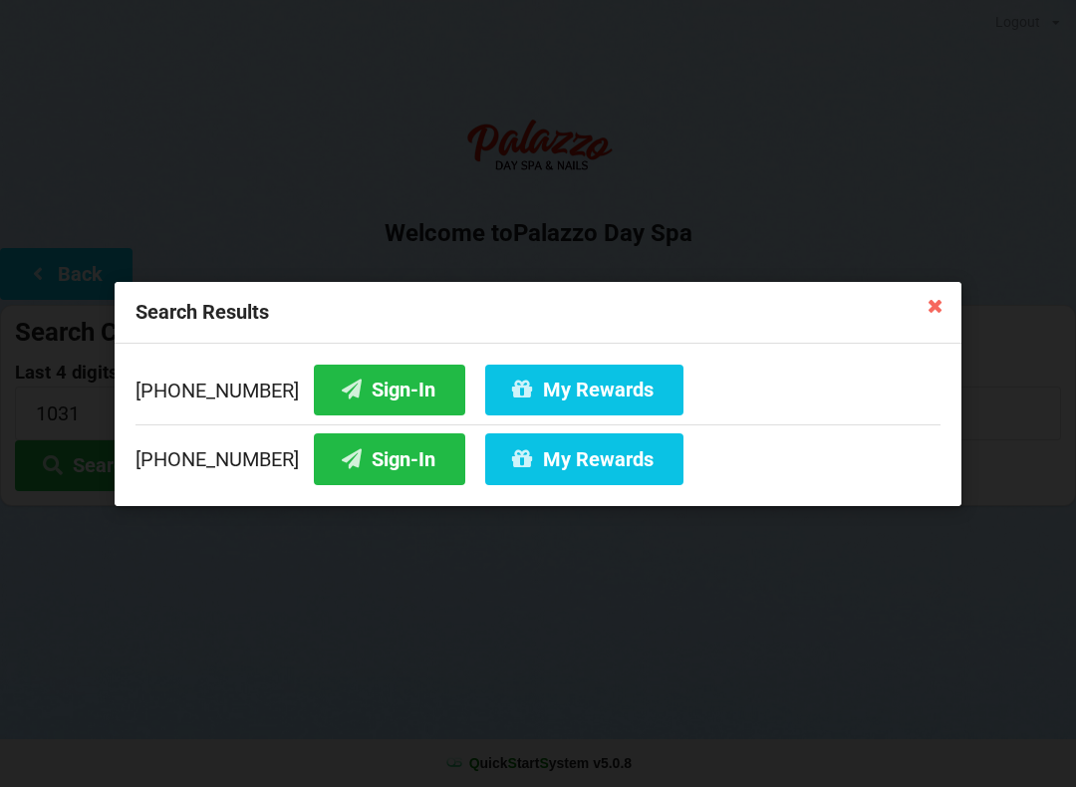
click at [348, 391] on button "Sign-In" at bounding box center [389, 389] width 151 height 51
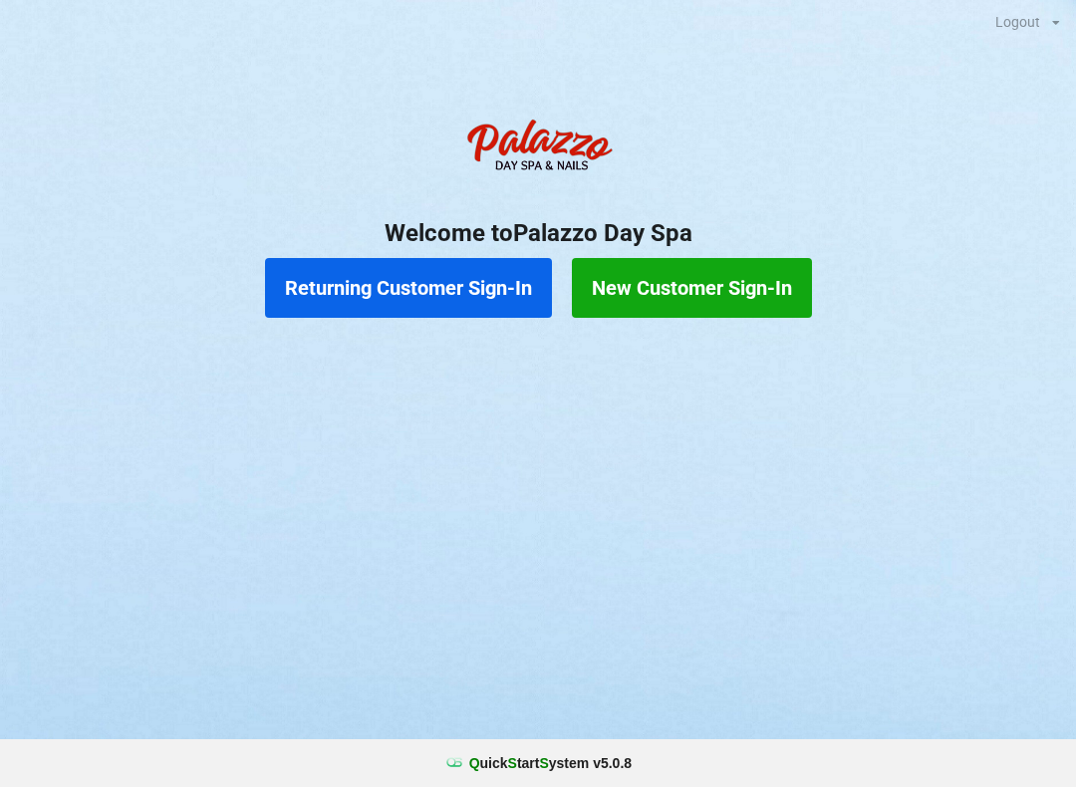
click at [460, 304] on button "Returning Customer Sign-In" at bounding box center [408, 288] width 287 height 60
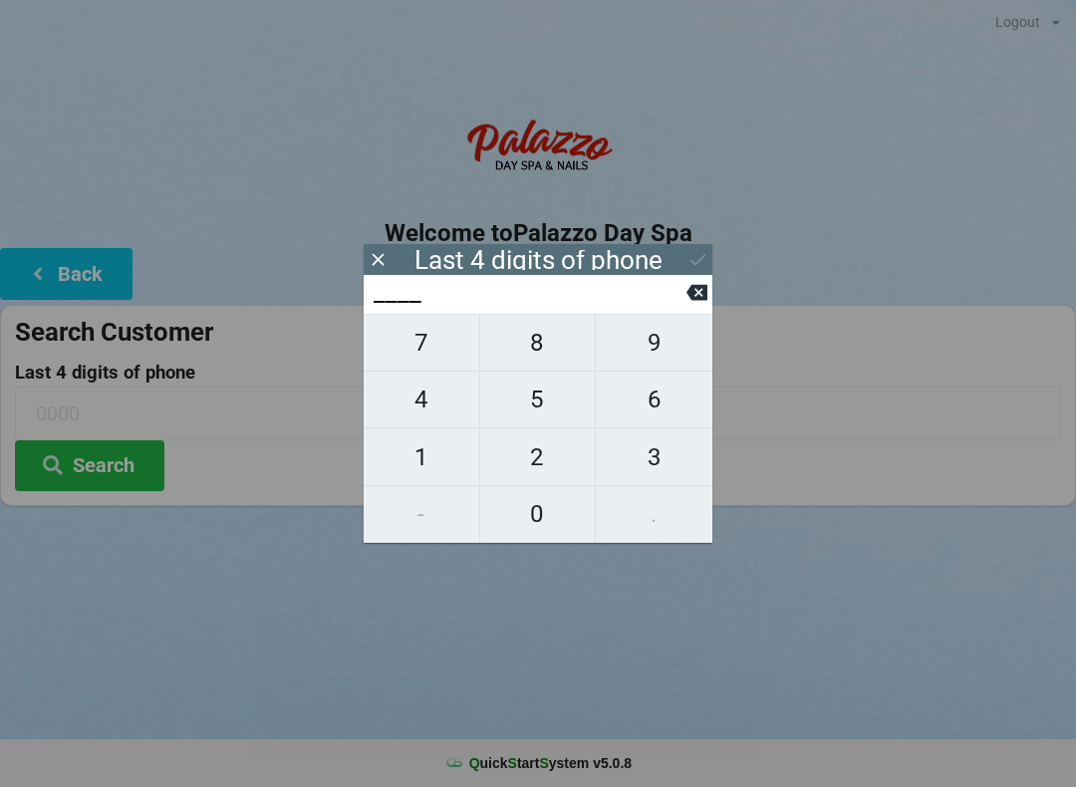
click at [428, 408] on span "4" at bounding box center [422, 399] width 116 height 42
type input "4___"
click at [521, 523] on span "0" at bounding box center [538, 514] width 116 height 42
type input "40__"
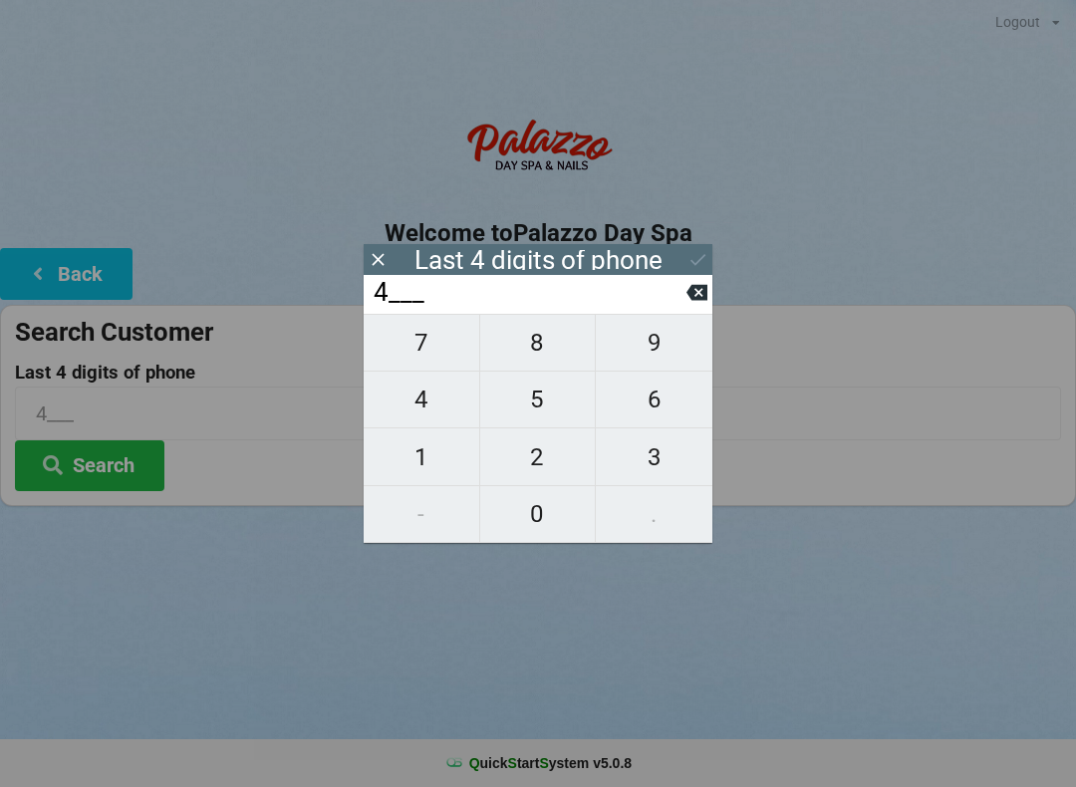
type input "40__"
click at [421, 361] on span "7" at bounding box center [422, 343] width 116 height 42
type input "407_"
click at [661, 407] on span "6" at bounding box center [654, 399] width 117 height 42
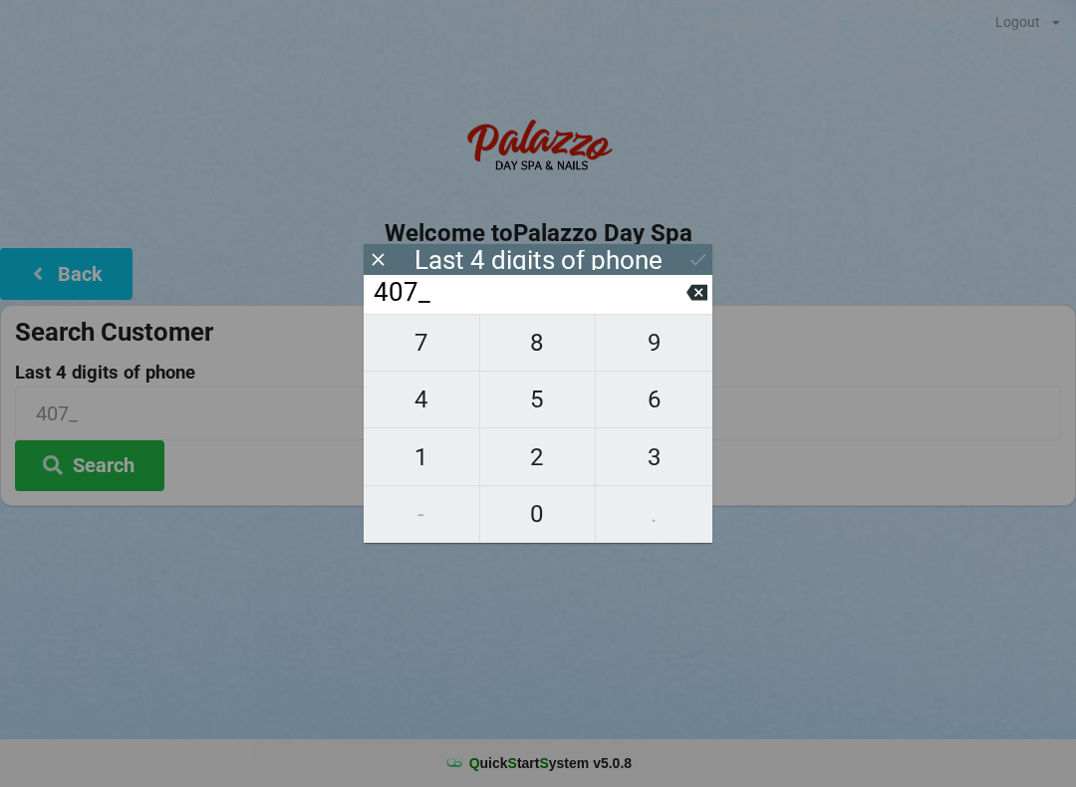
type input "4076"
click at [670, 351] on div "7 8 9 4 5 6 1 2 3 - 0 ." at bounding box center [538, 428] width 349 height 229
click at [693, 295] on icon at bounding box center [696, 293] width 21 height 16
click at [687, 303] on icon at bounding box center [696, 292] width 21 height 21
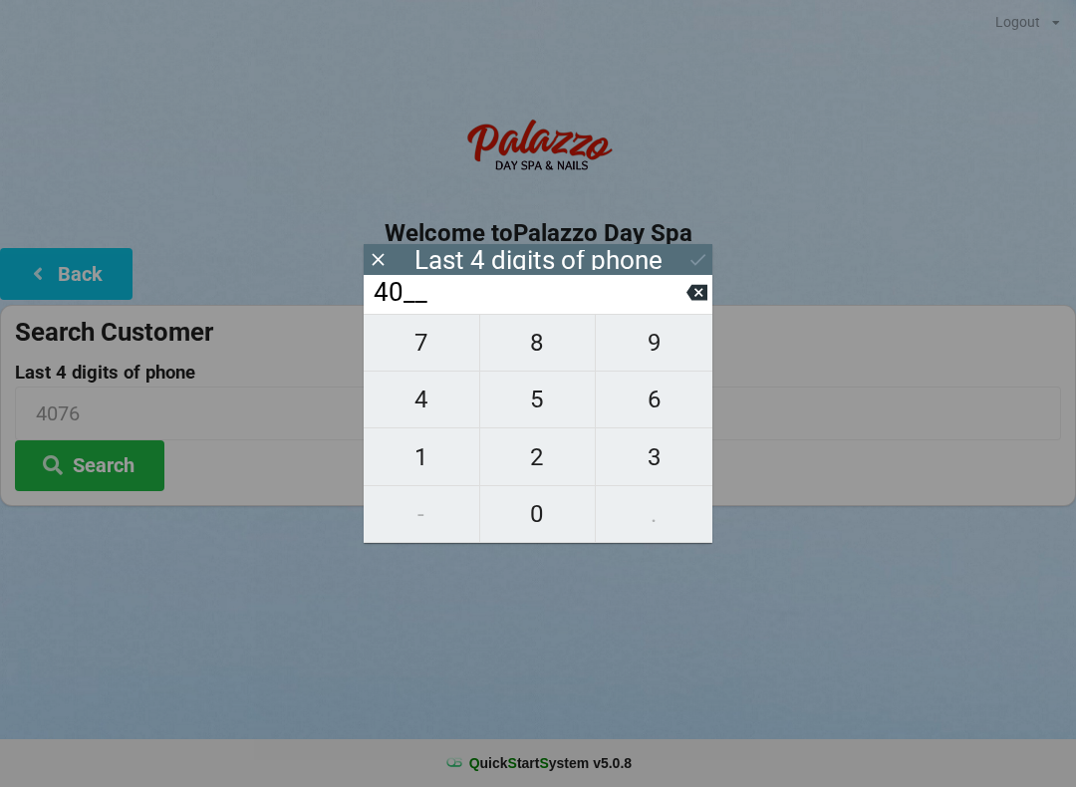
click at [685, 309] on input "40__" at bounding box center [529, 293] width 315 height 32
click at [688, 303] on icon at bounding box center [696, 292] width 21 height 21
click at [694, 294] on icon at bounding box center [696, 293] width 21 height 16
click at [659, 410] on span "6" at bounding box center [654, 399] width 117 height 42
type input "6___"
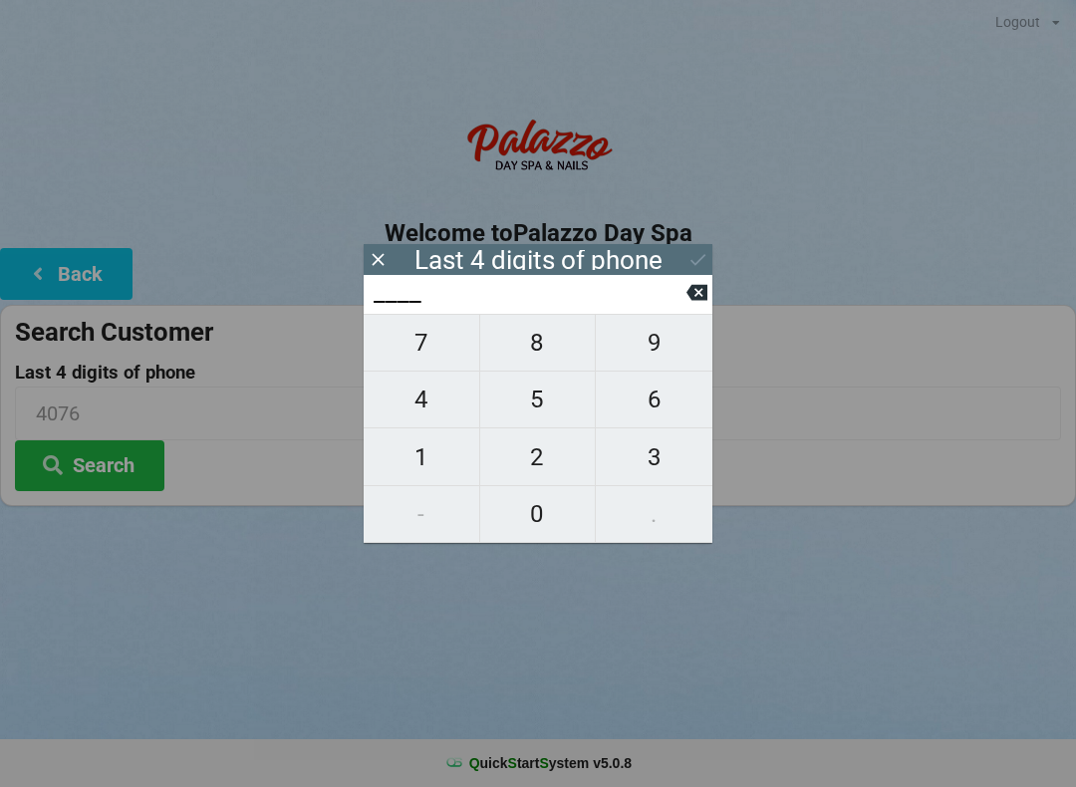
type input "6___"
click at [442, 415] on span "4" at bounding box center [422, 399] width 116 height 42
type input "64__"
click at [652, 404] on span "6" at bounding box center [654, 399] width 117 height 42
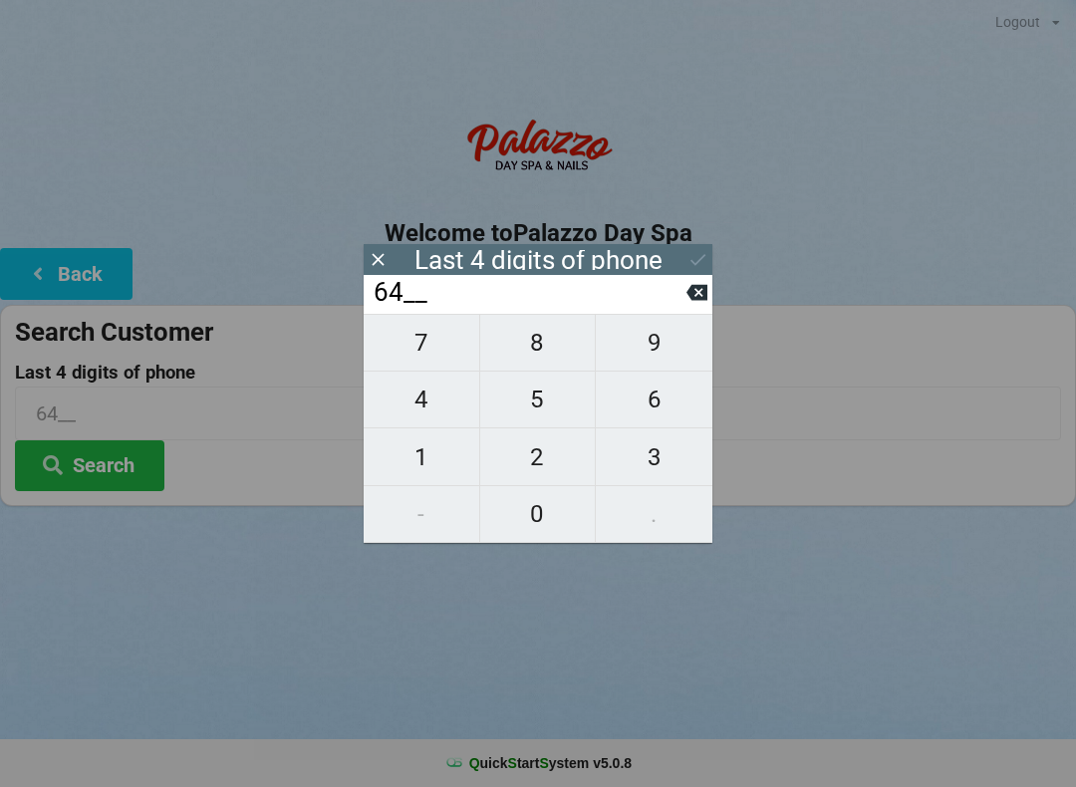
type input "646_"
click at [423, 355] on span "7" at bounding box center [422, 343] width 116 height 42
type input "6467"
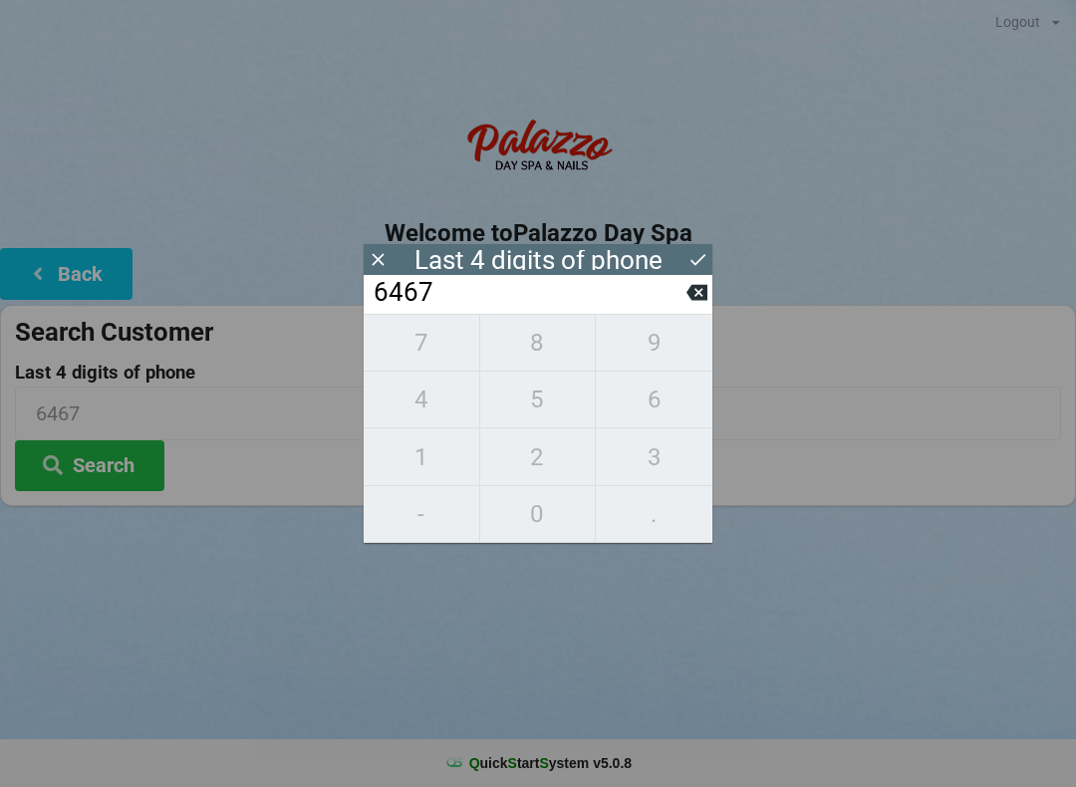
click at [694, 266] on icon at bounding box center [697, 259] width 21 height 21
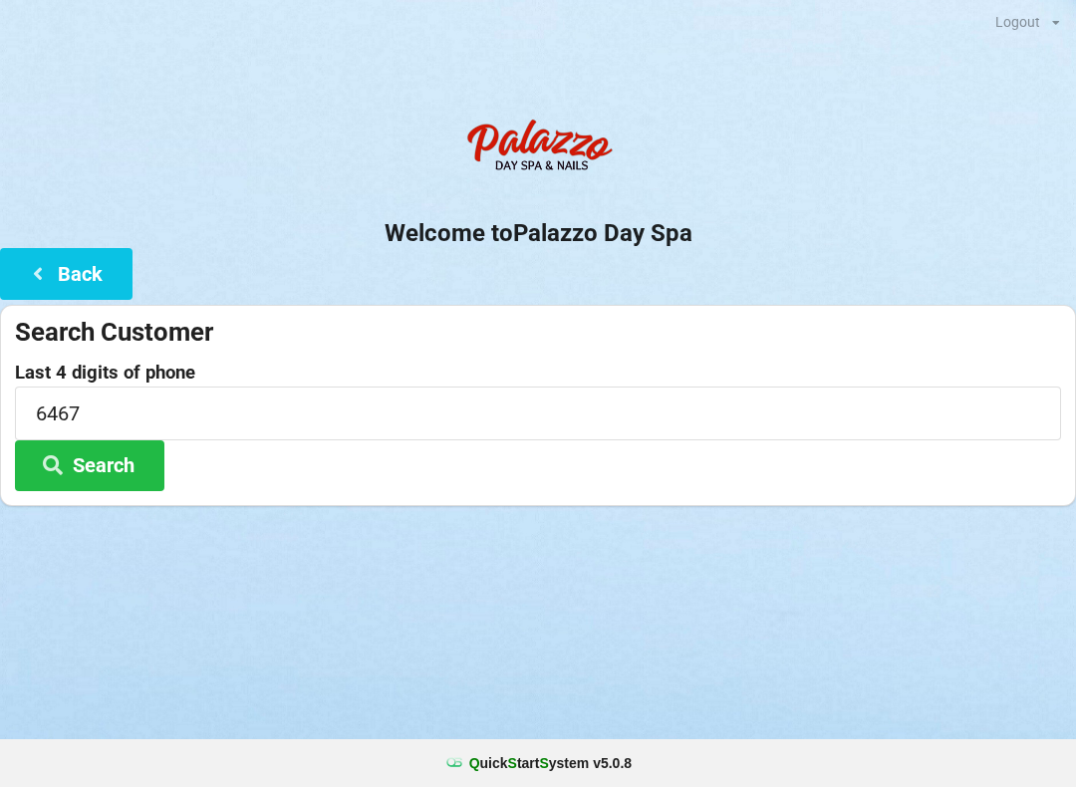
click at [132, 471] on button "Search" at bounding box center [89, 465] width 149 height 51
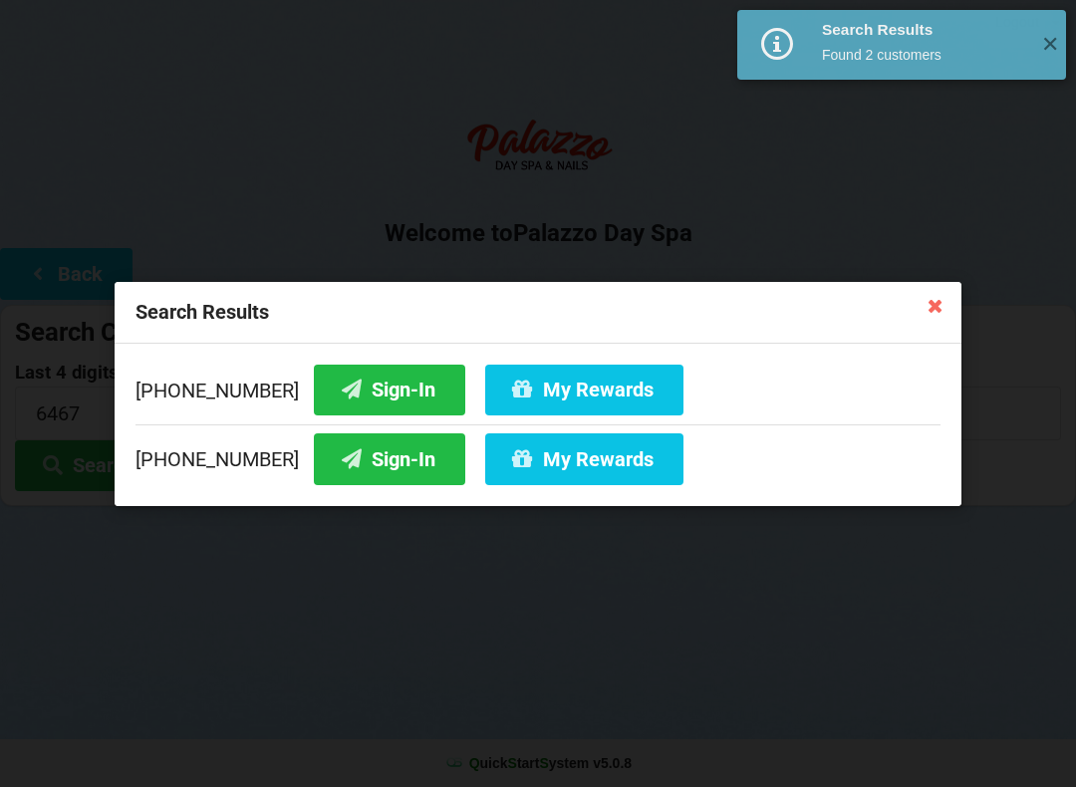
click at [357, 396] on button "Sign-In" at bounding box center [389, 389] width 151 height 51
